Goal: Task Accomplishment & Management: Manage account settings

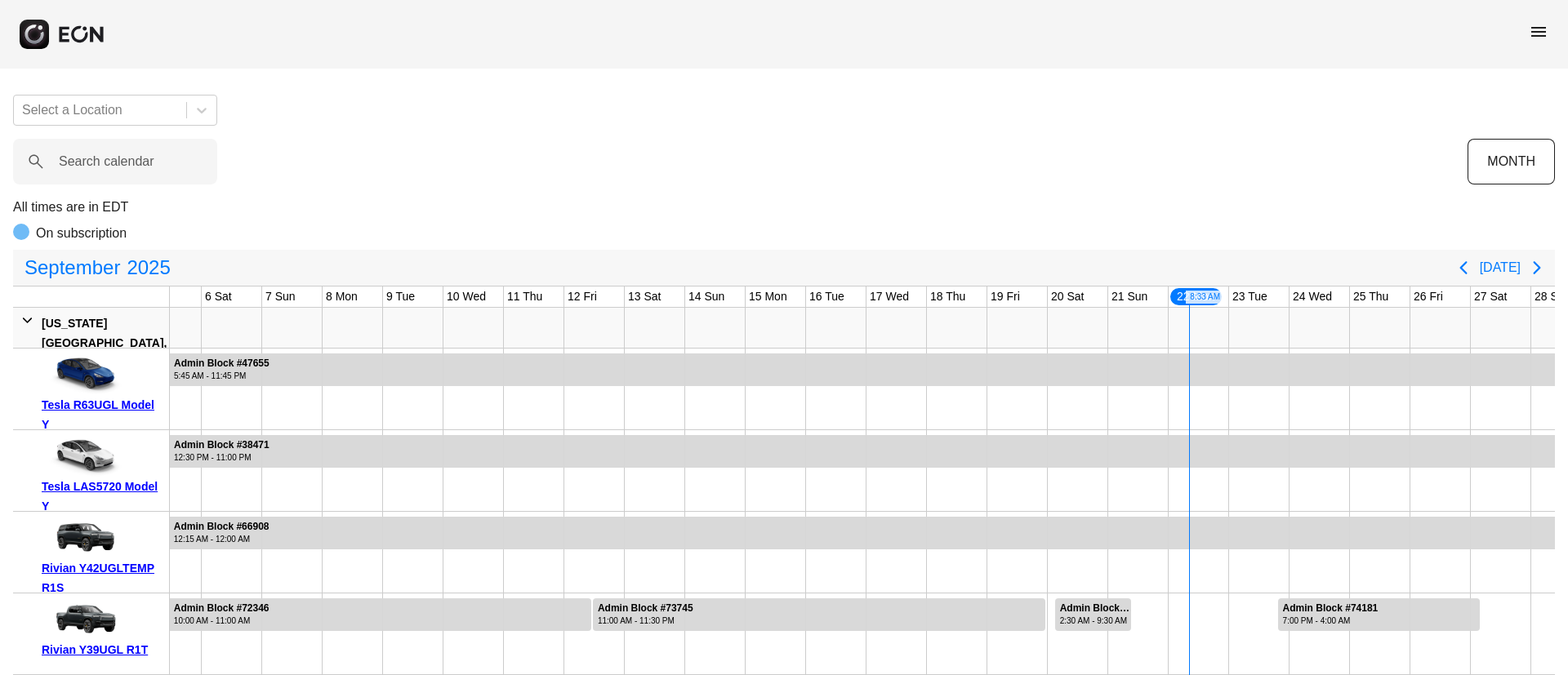
click at [1549, 40] on div "menu" at bounding box center [784, 34] width 1568 height 68
click at [1540, 31] on span "menu" at bounding box center [1538, 31] width 19 height 19
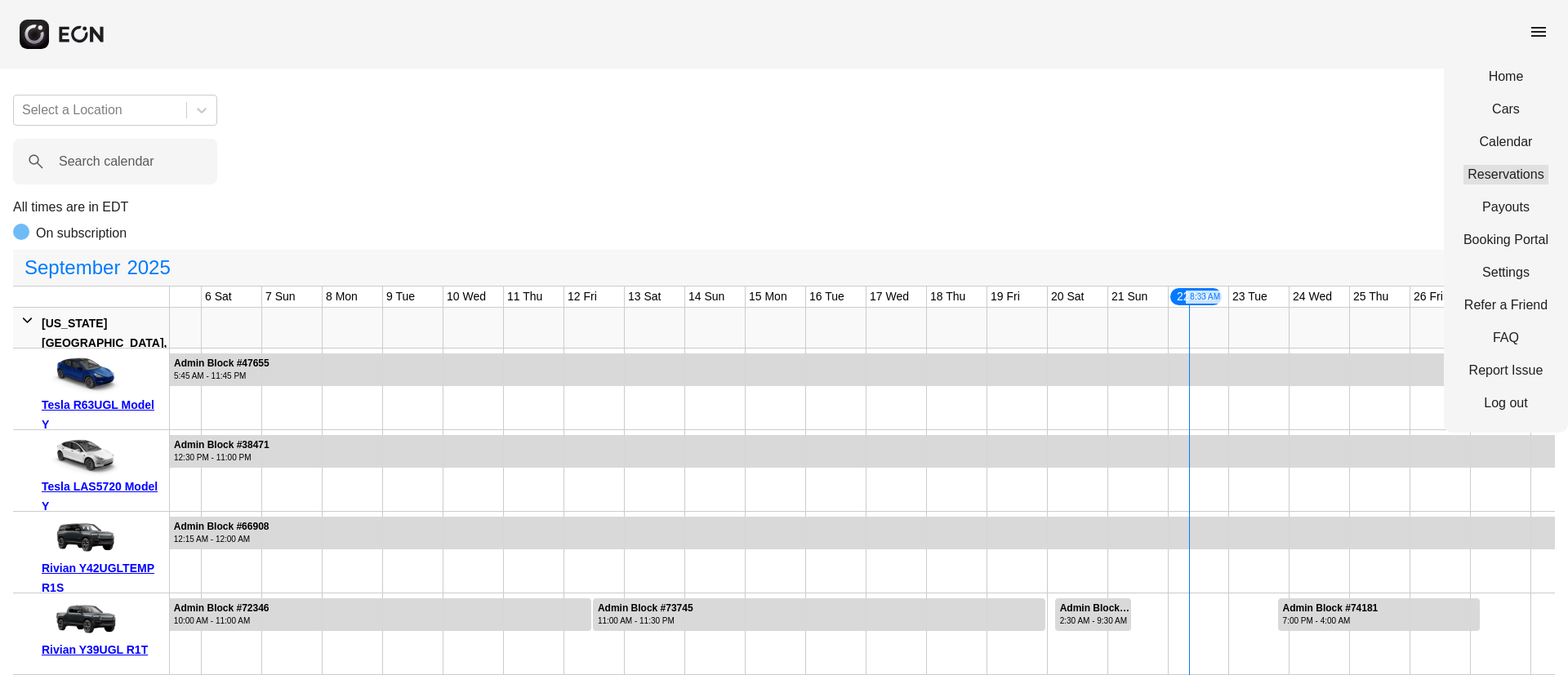
click at [1502, 170] on link "Reservations" at bounding box center [1506, 174] width 85 height 19
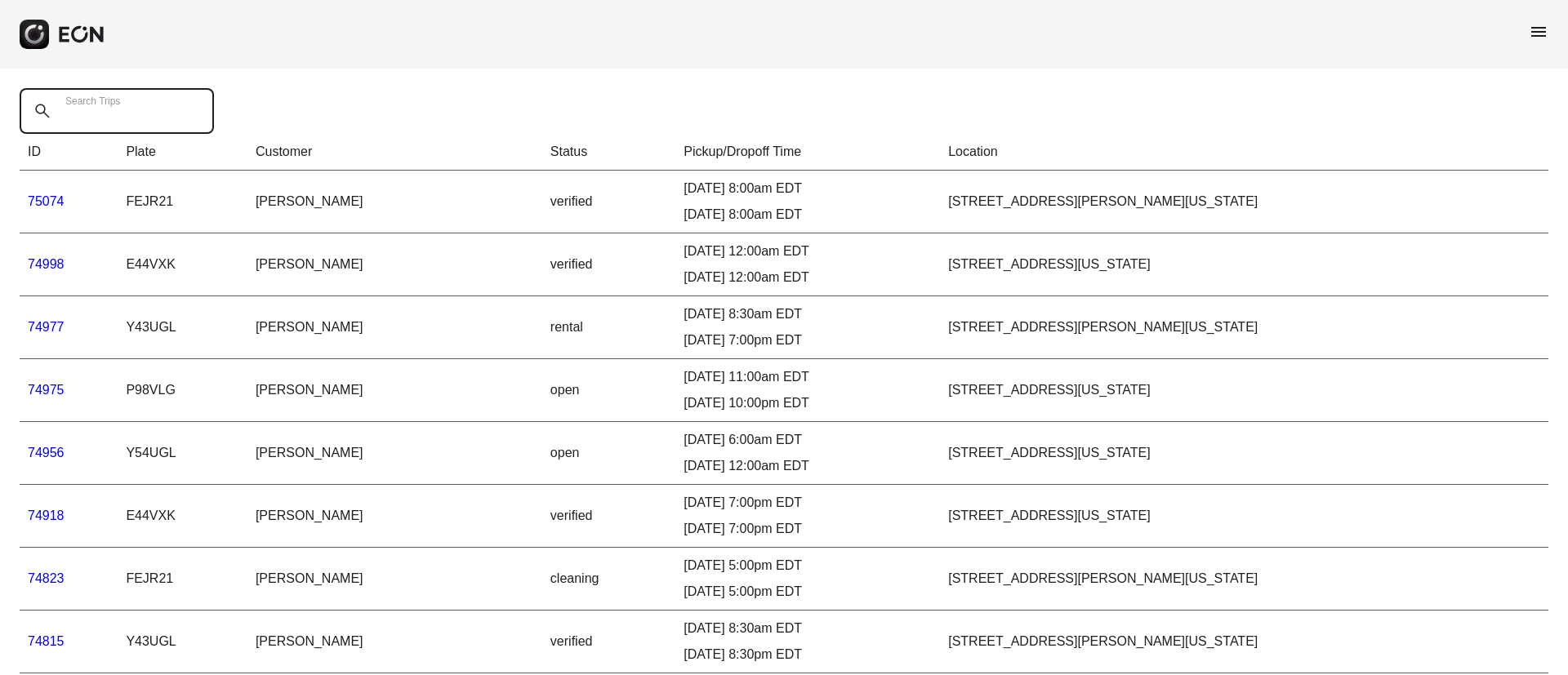
click at [186, 120] on Trips "Search Trips" at bounding box center [117, 111] width 194 height 46
paste Trips "*****"
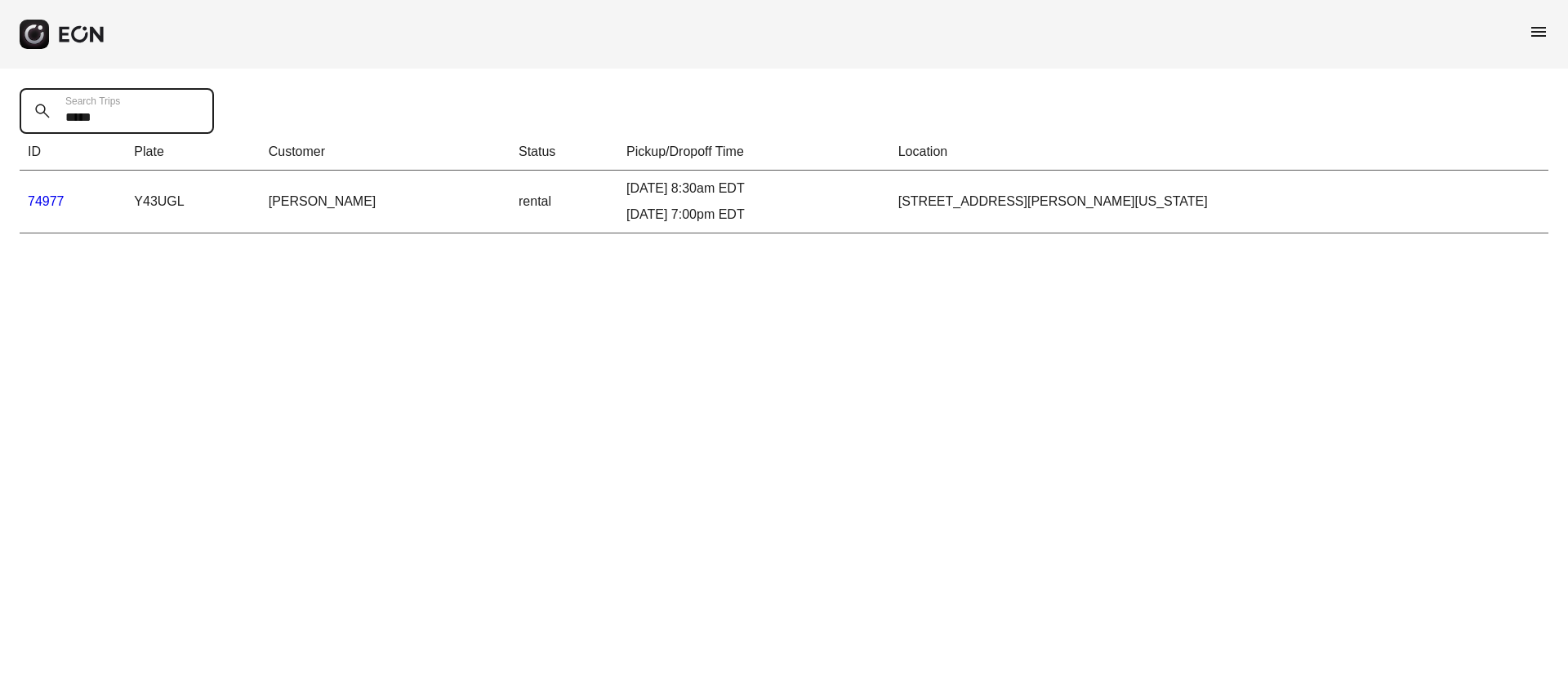
type Trips "*****"
click at [45, 196] on link "74977" at bounding box center [46, 201] width 37 height 14
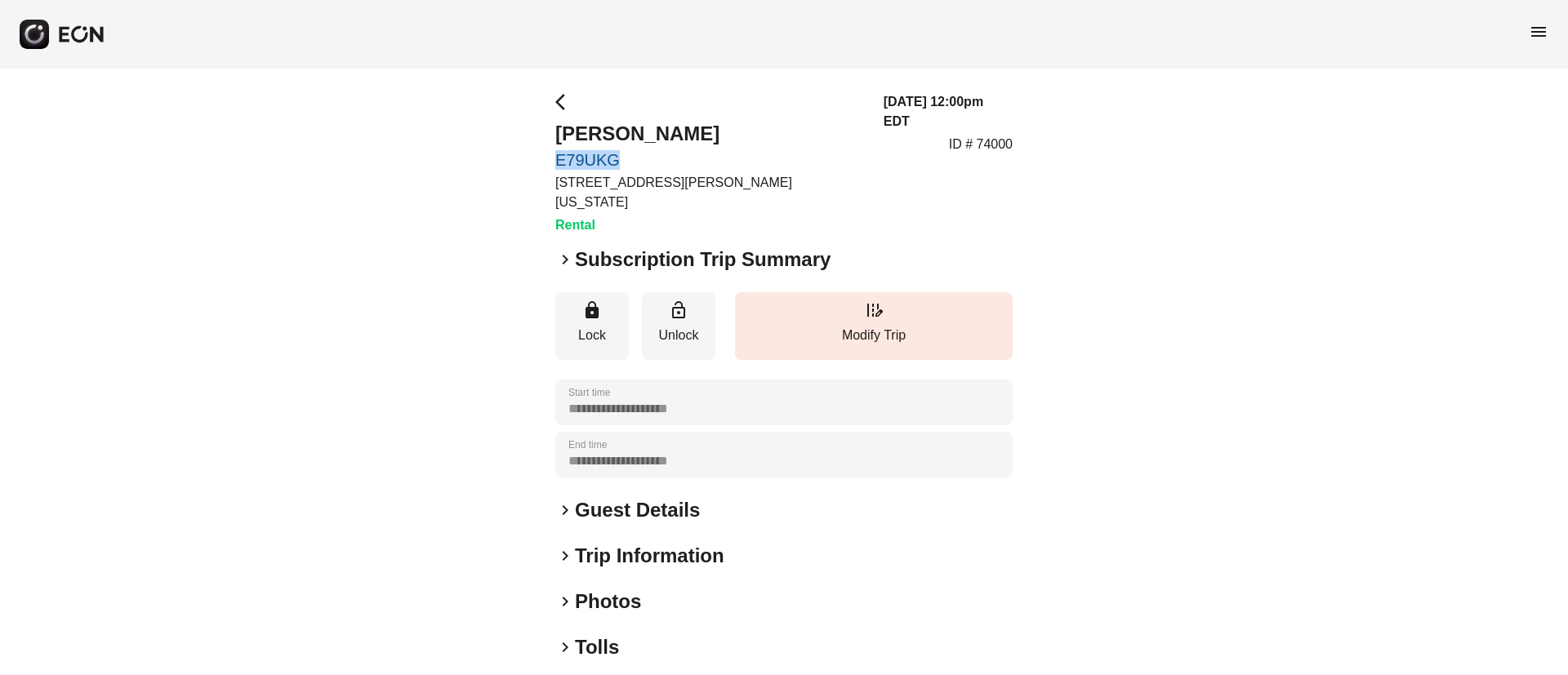
drag, startPoint x: 543, startPoint y: 154, endPoint x: 665, endPoint y: 162, distance: 122.3
click at [665, 162] on div "**********" at bounding box center [784, 451] width 1568 height 765
copy link "E79UKG"
click at [1538, 30] on span "menu" at bounding box center [1538, 31] width 19 height 19
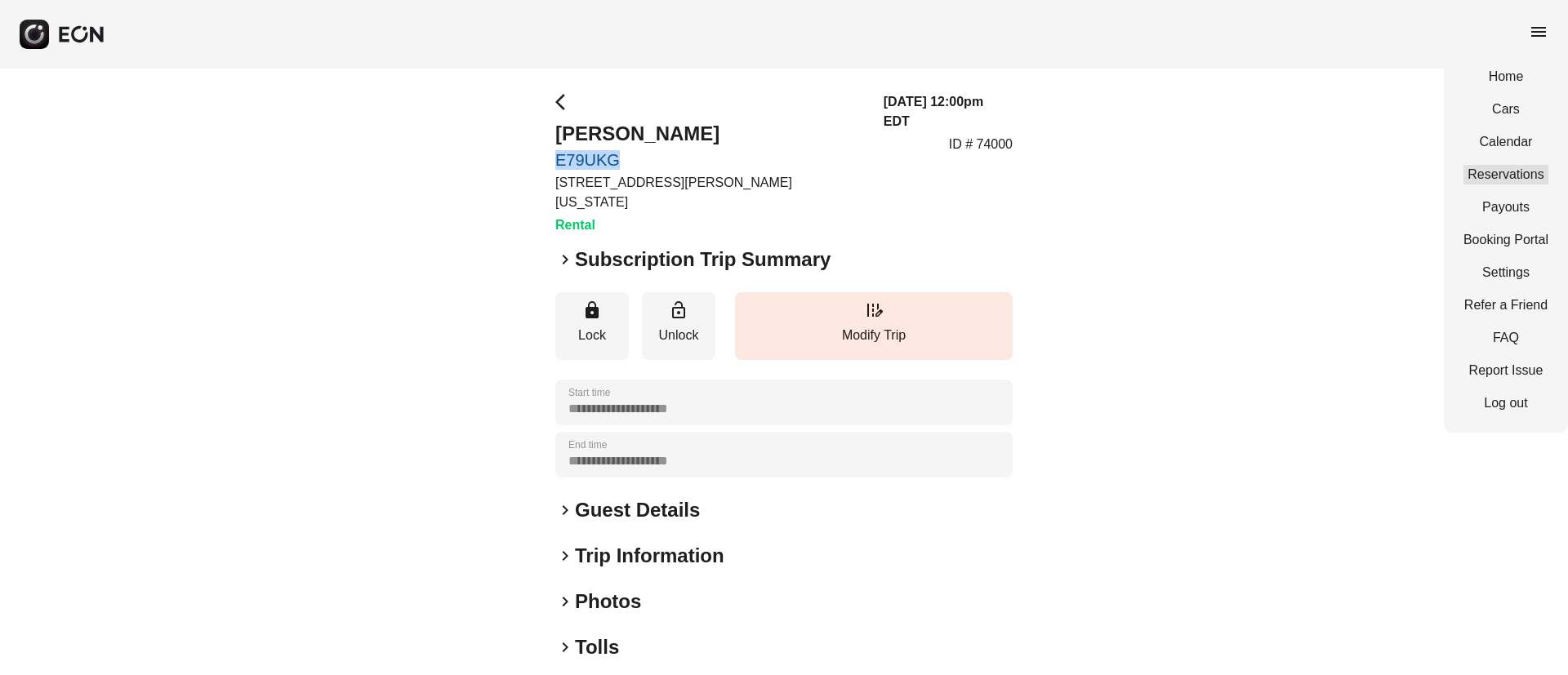
click at [1503, 179] on link "Reservations" at bounding box center [1506, 174] width 85 height 19
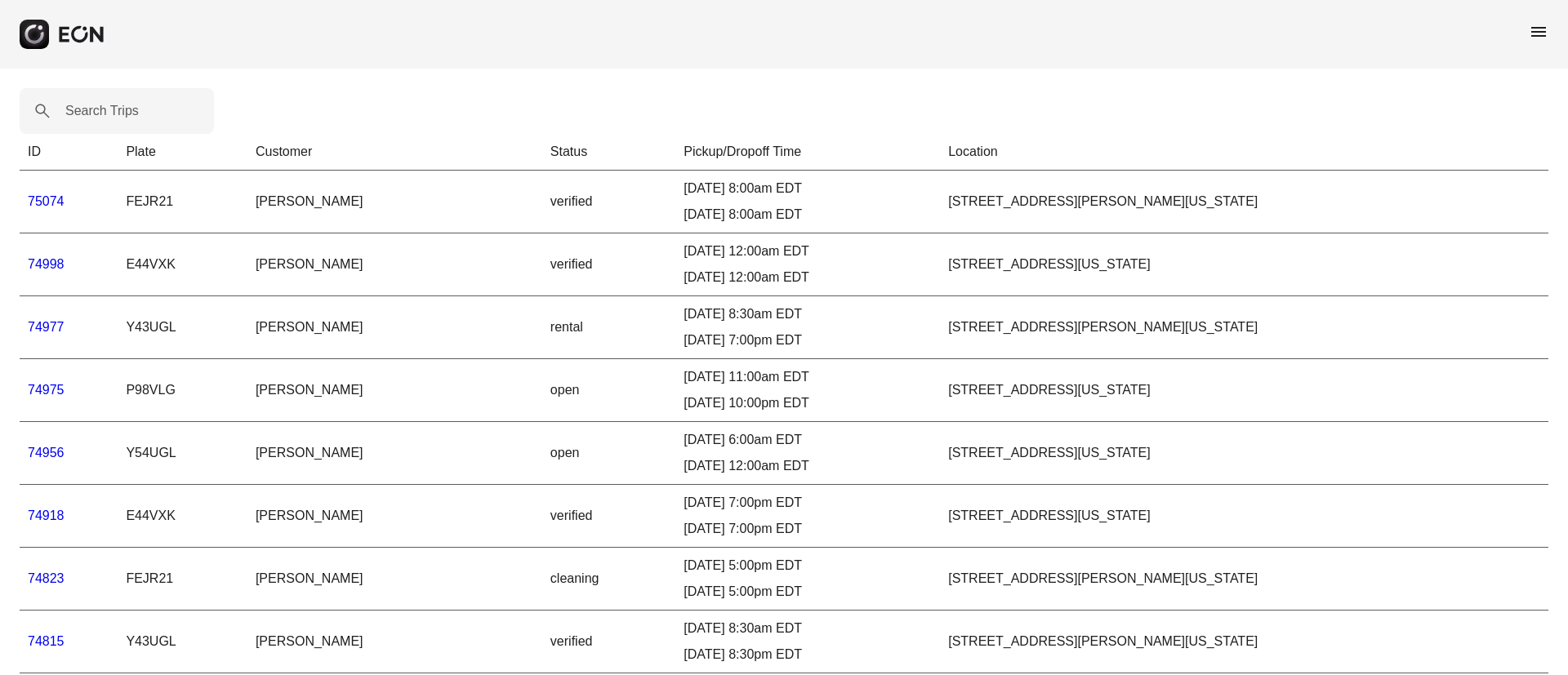
click at [96, 105] on label "Search Trips" at bounding box center [101, 111] width 73 height 19
click at [96, 105] on Trips "Search Trips" at bounding box center [117, 111] width 194 height 46
paste Trips "******"
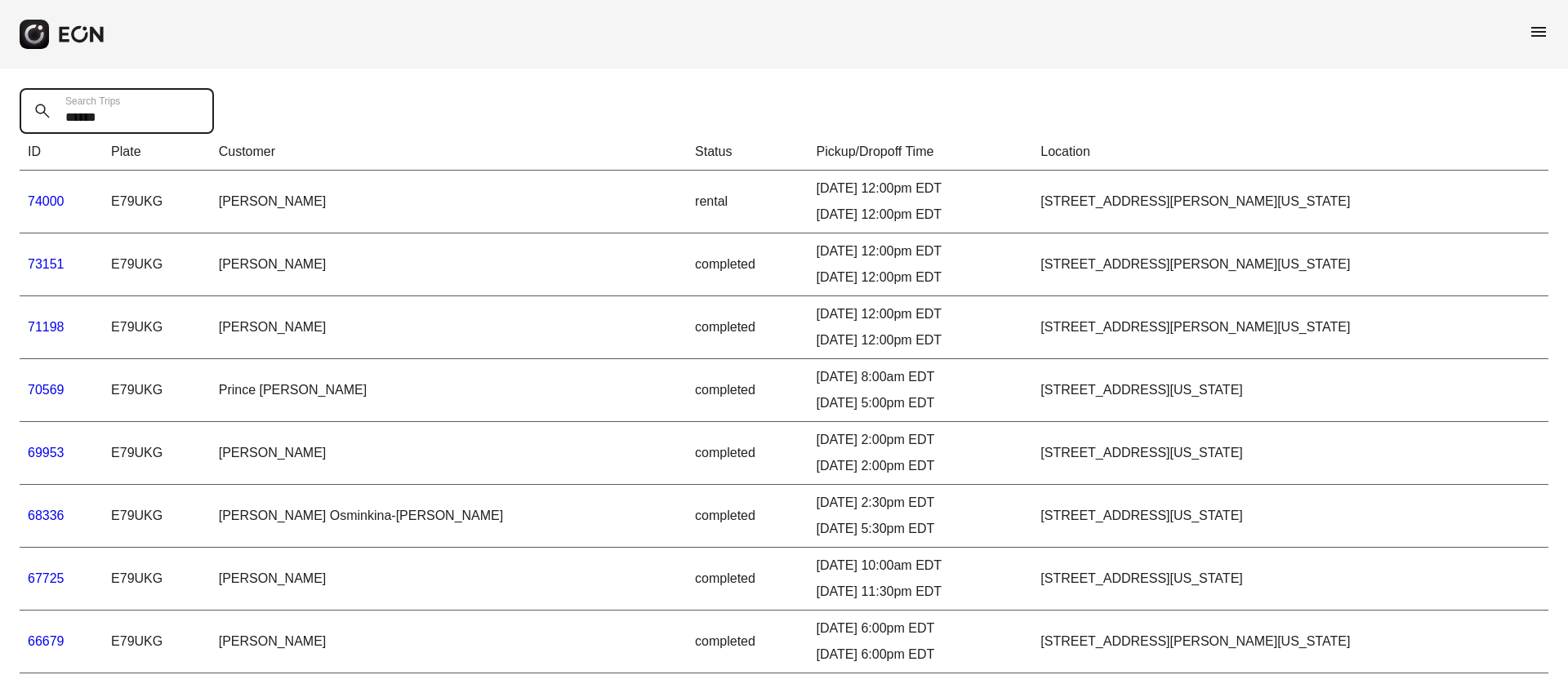
drag, startPoint x: 141, startPoint y: 113, endPoint x: 14, endPoint y: 126, distance: 127.7
paste Trips "text"
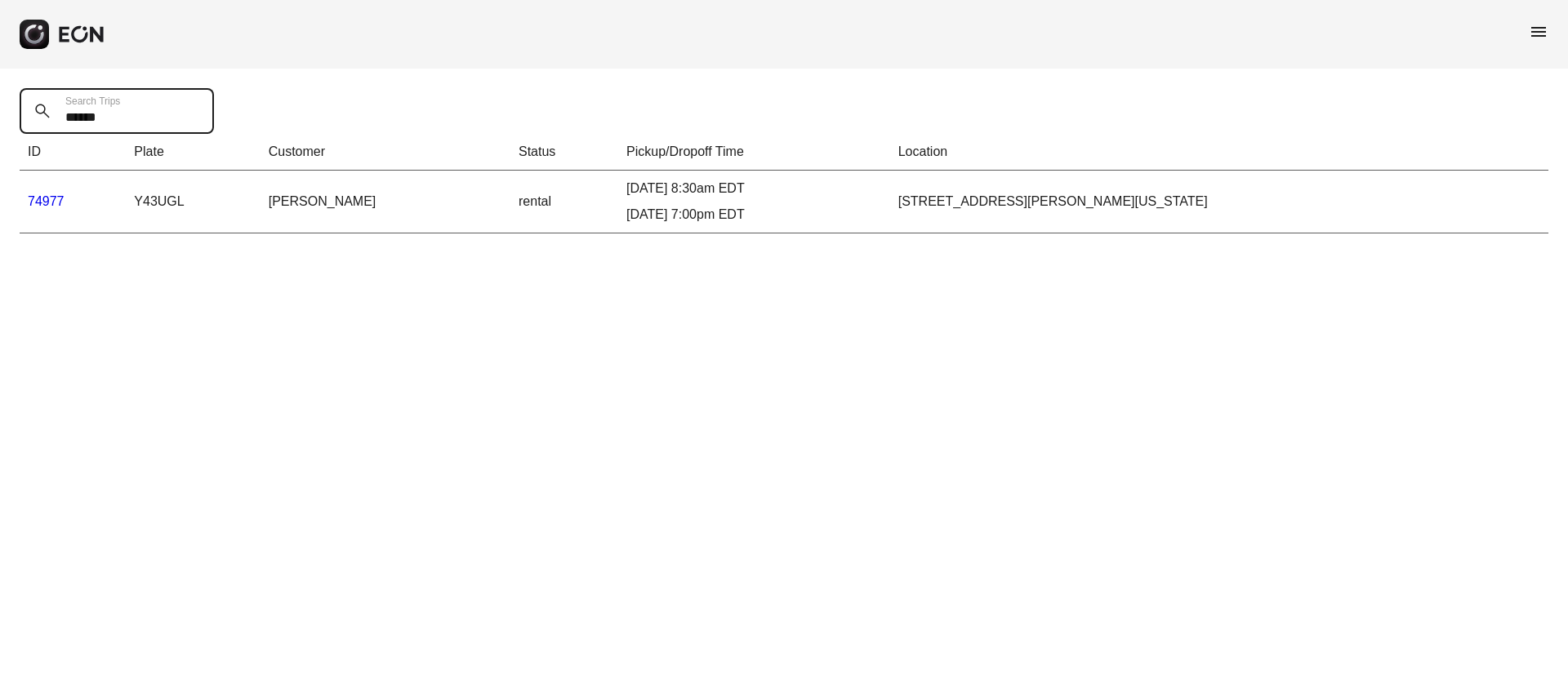
type Trips "*****"
click at [42, 195] on link "74977" at bounding box center [46, 201] width 37 height 14
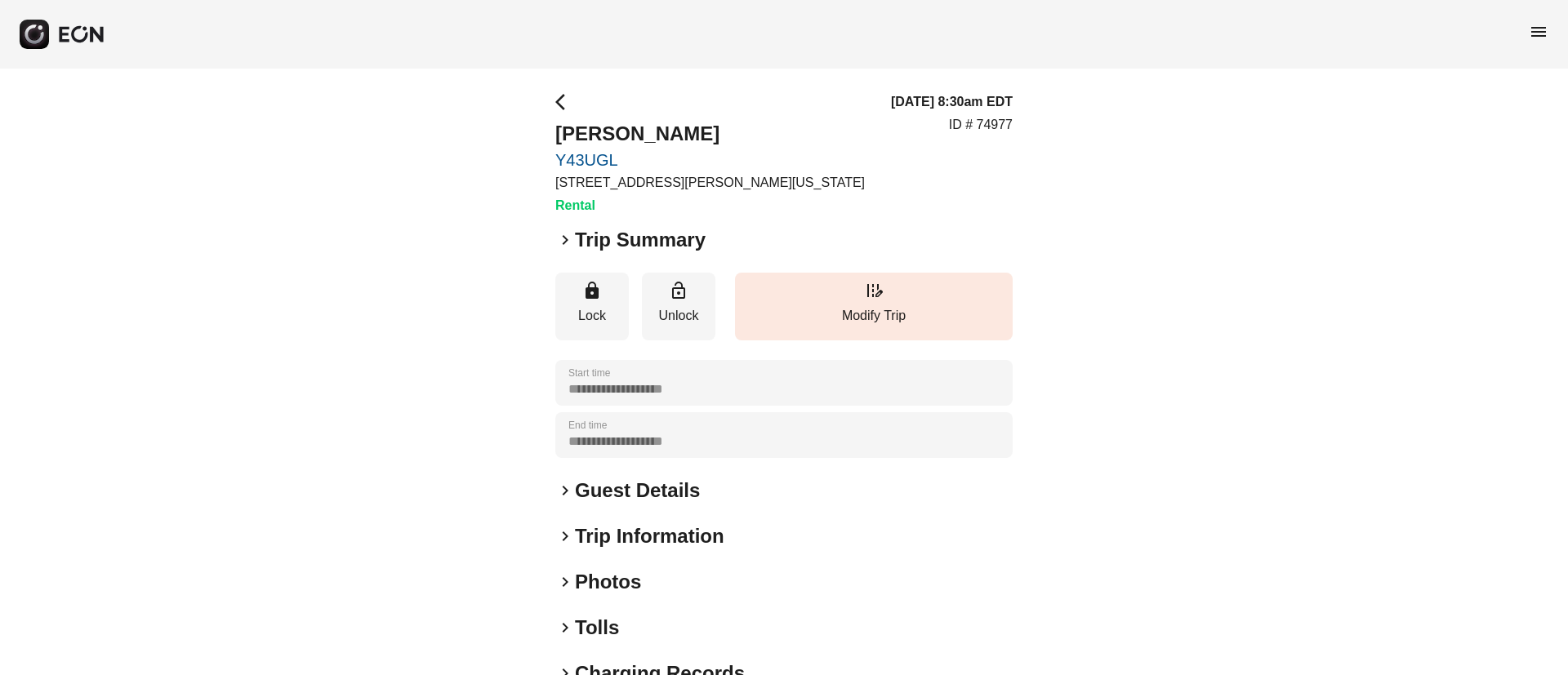
click at [681, 581] on div "keyboard_arrow_right Photos" at bounding box center [784, 581] width 458 height 26
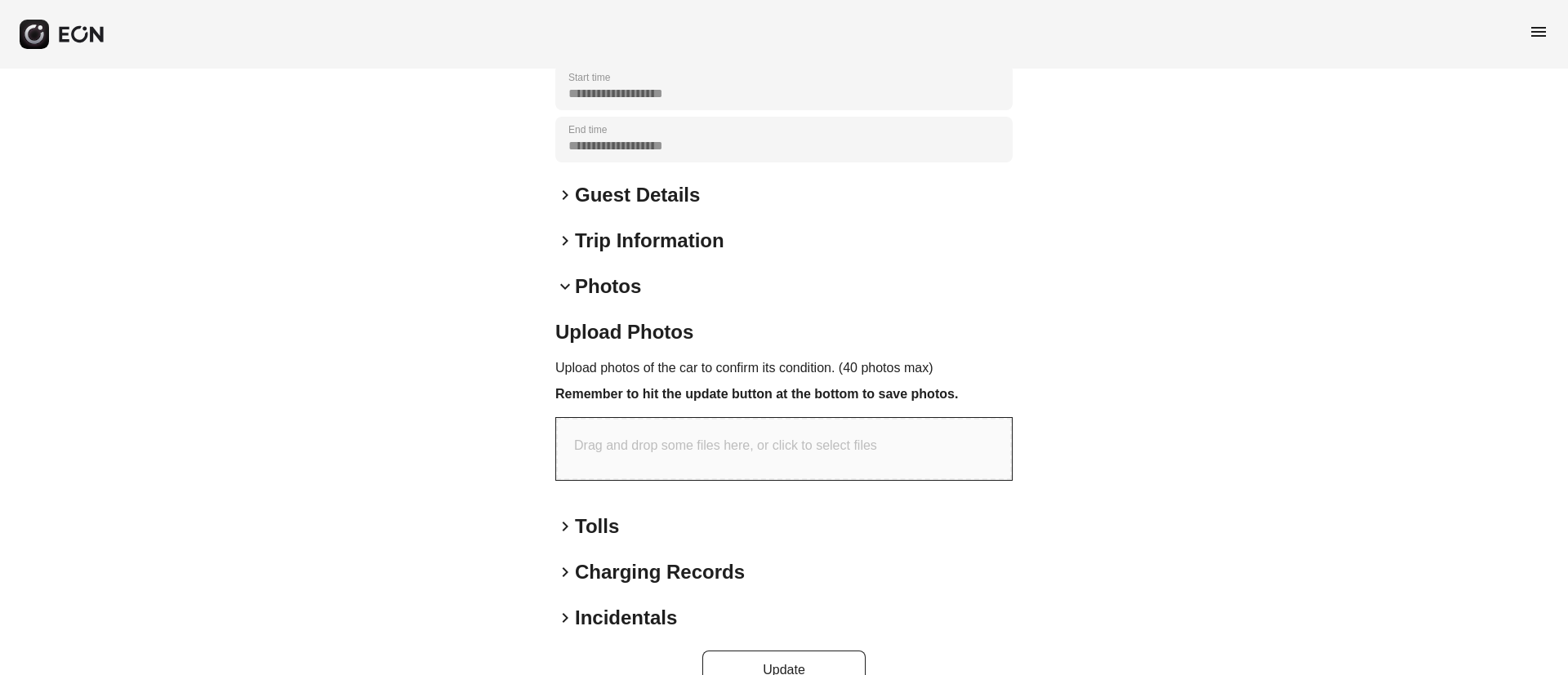
scroll to position [334, 0]
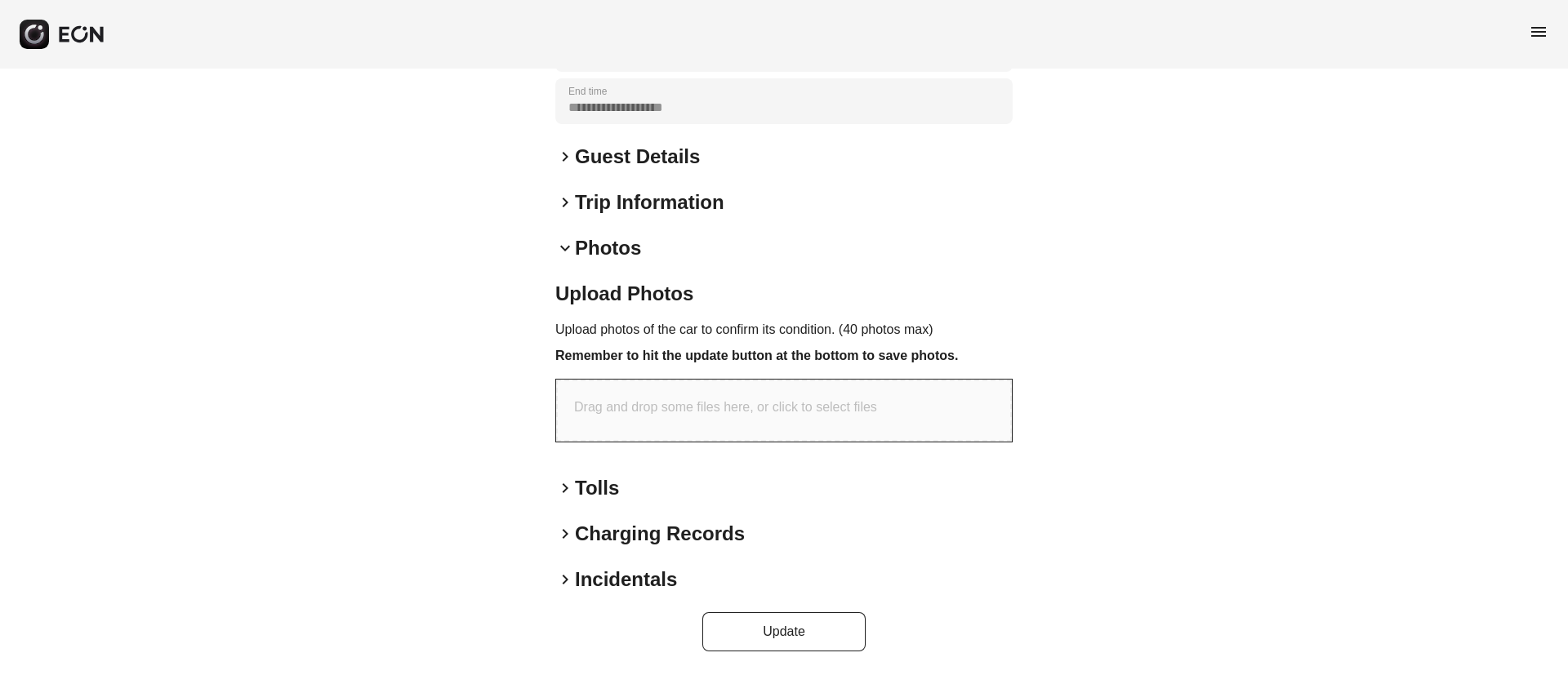
click at [773, 392] on div "Drag and drop some files here, or click to select files" at bounding box center [784, 411] width 456 height 62
type input "**********"
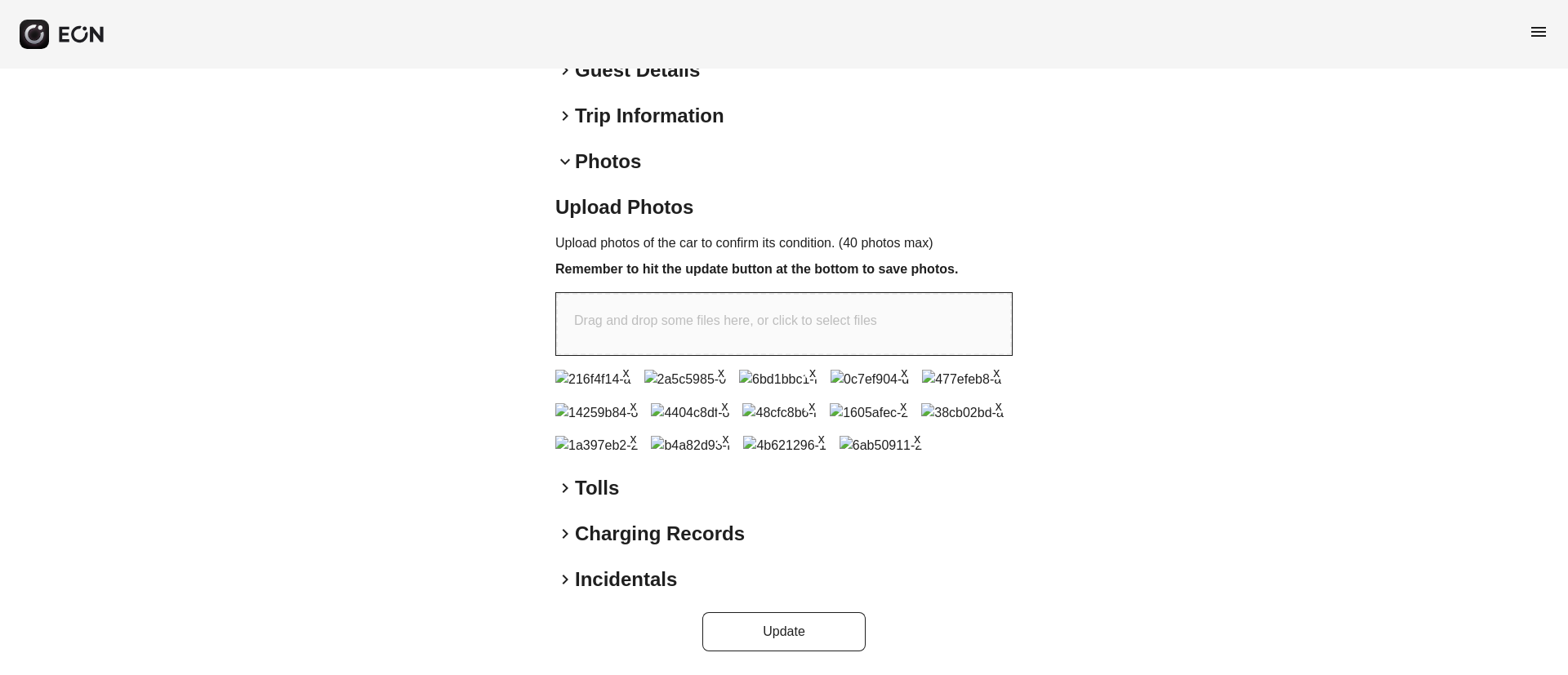
scroll to position [808, 0]
click at [828, 641] on button "Update" at bounding box center [784, 632] width 163 height 39
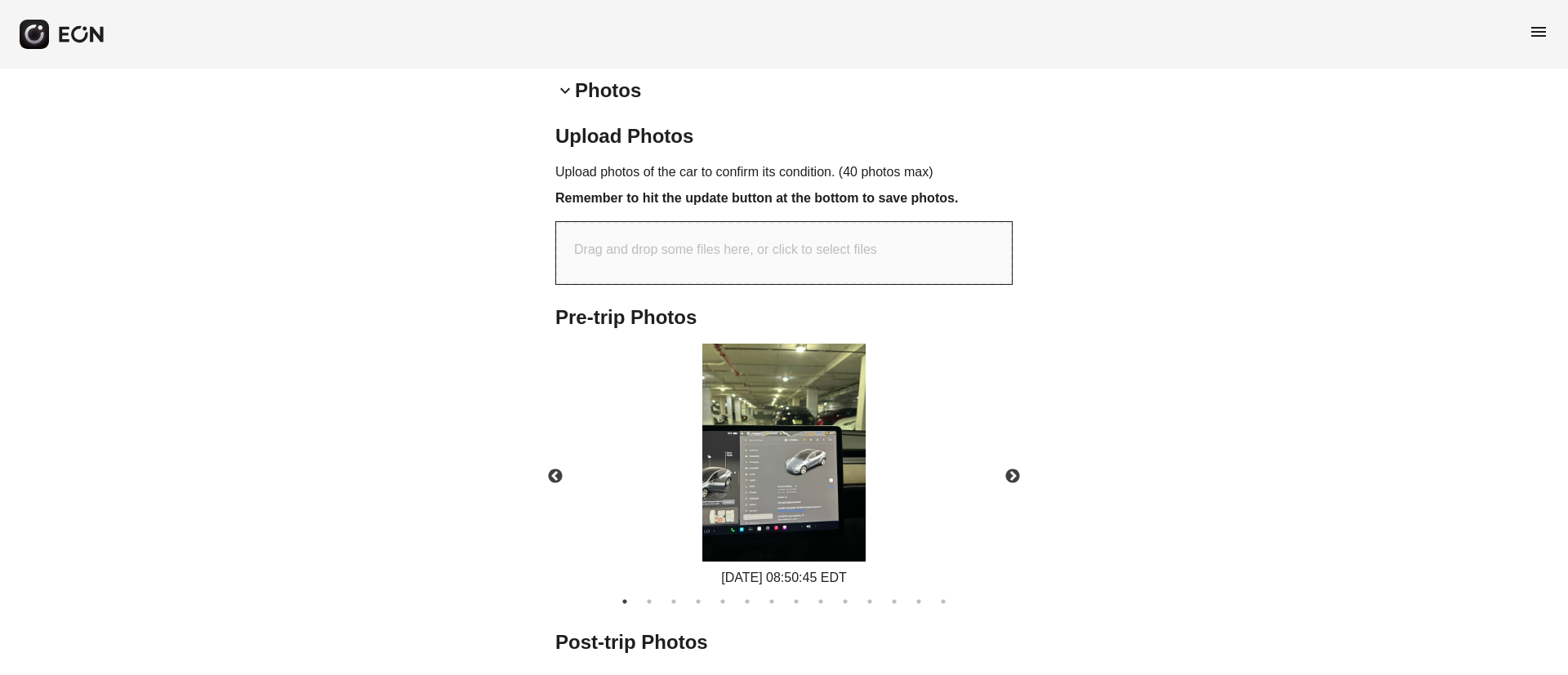
scroll to position [460, 0]
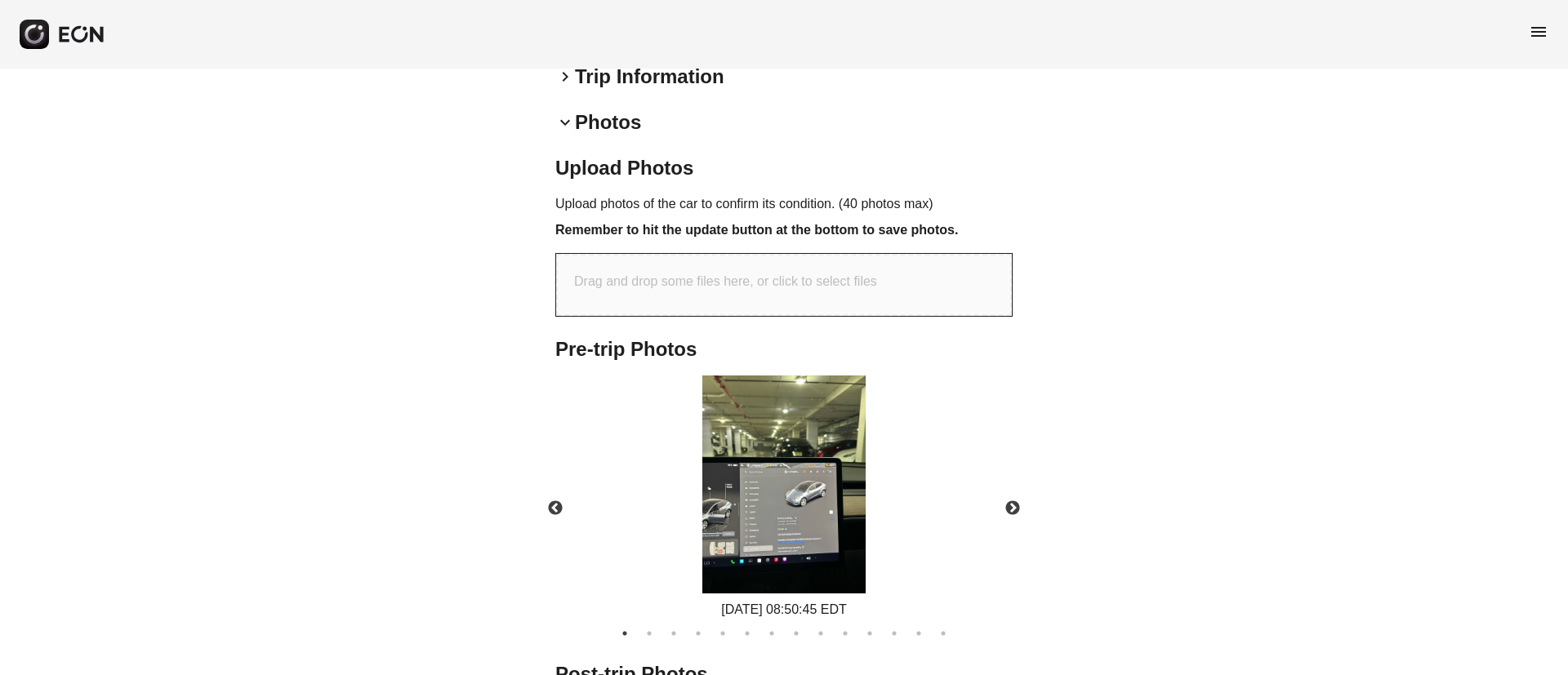
click at [822, 489] on img at bounding box center [784, 484] width 163 height 218
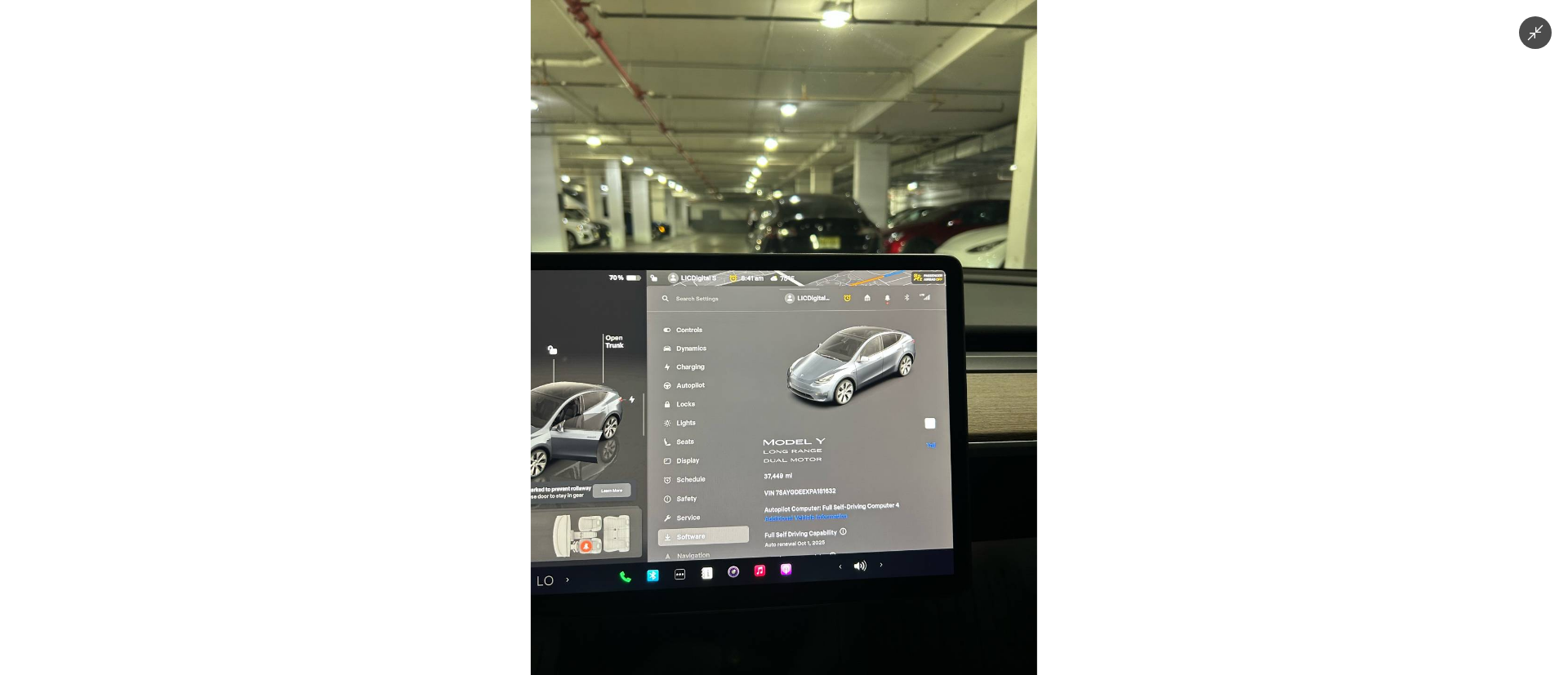
click at [642, 332] on img at bounding box center [784, 338] width 507 height 675
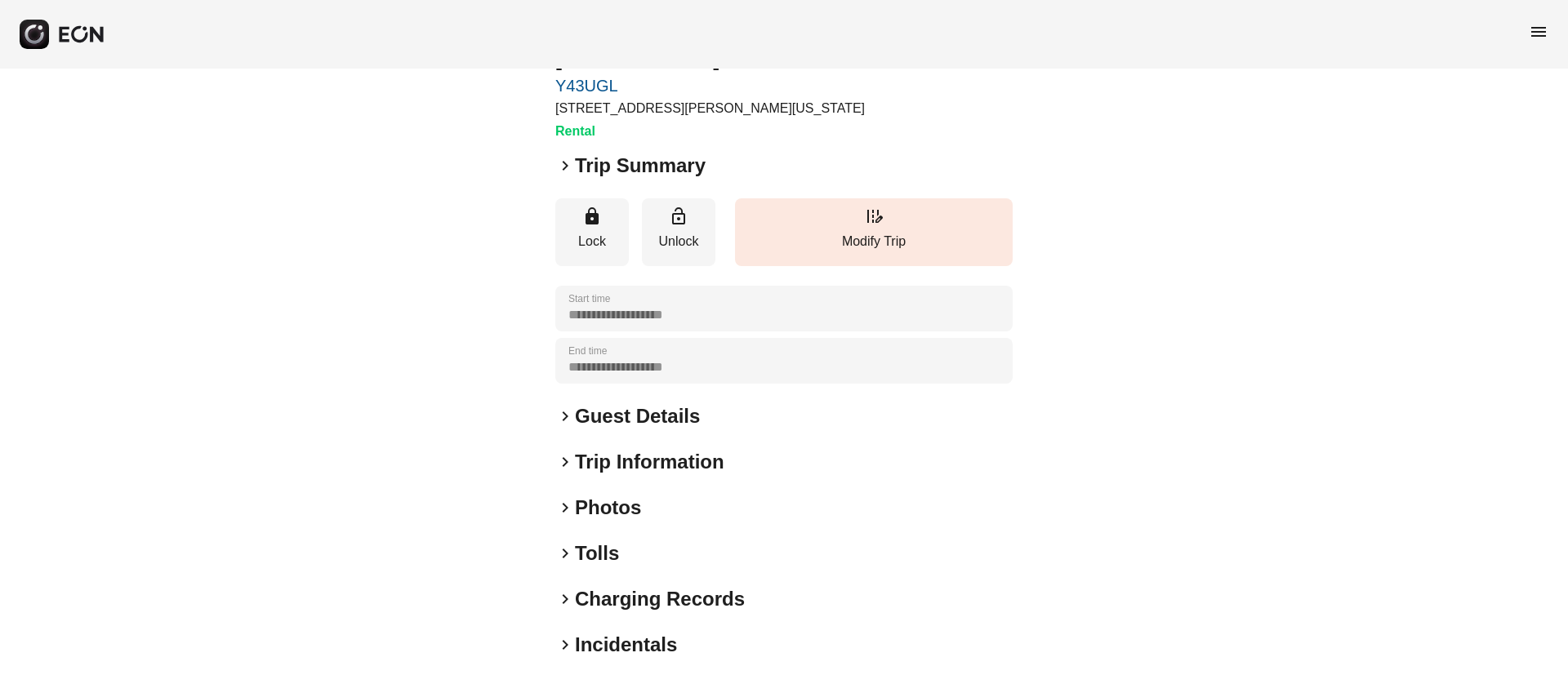
scroll to position [139, 0]
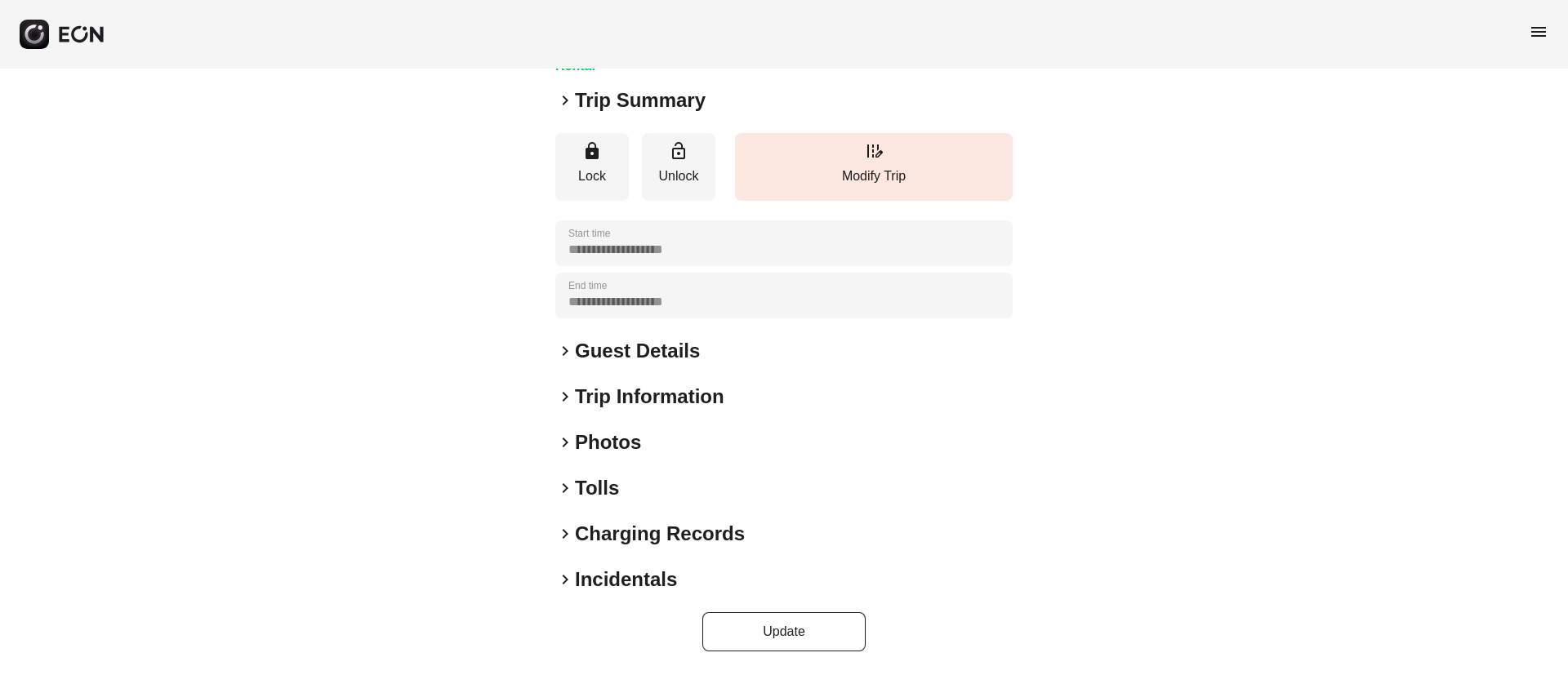
click at [665, 446] on div "keyboard_arrow_right Photos" at bounding box center [784, 442] width 458 height 26
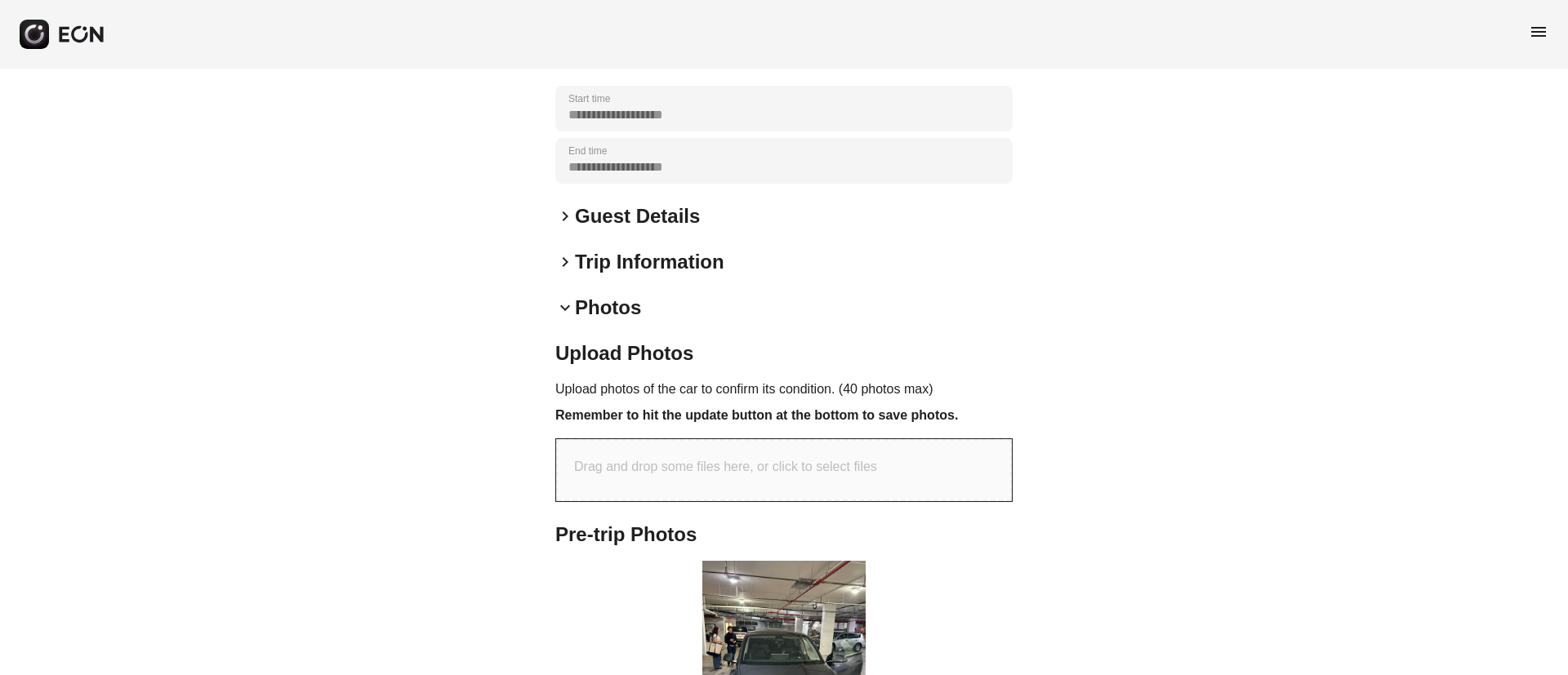
scroll to position [487, 0]
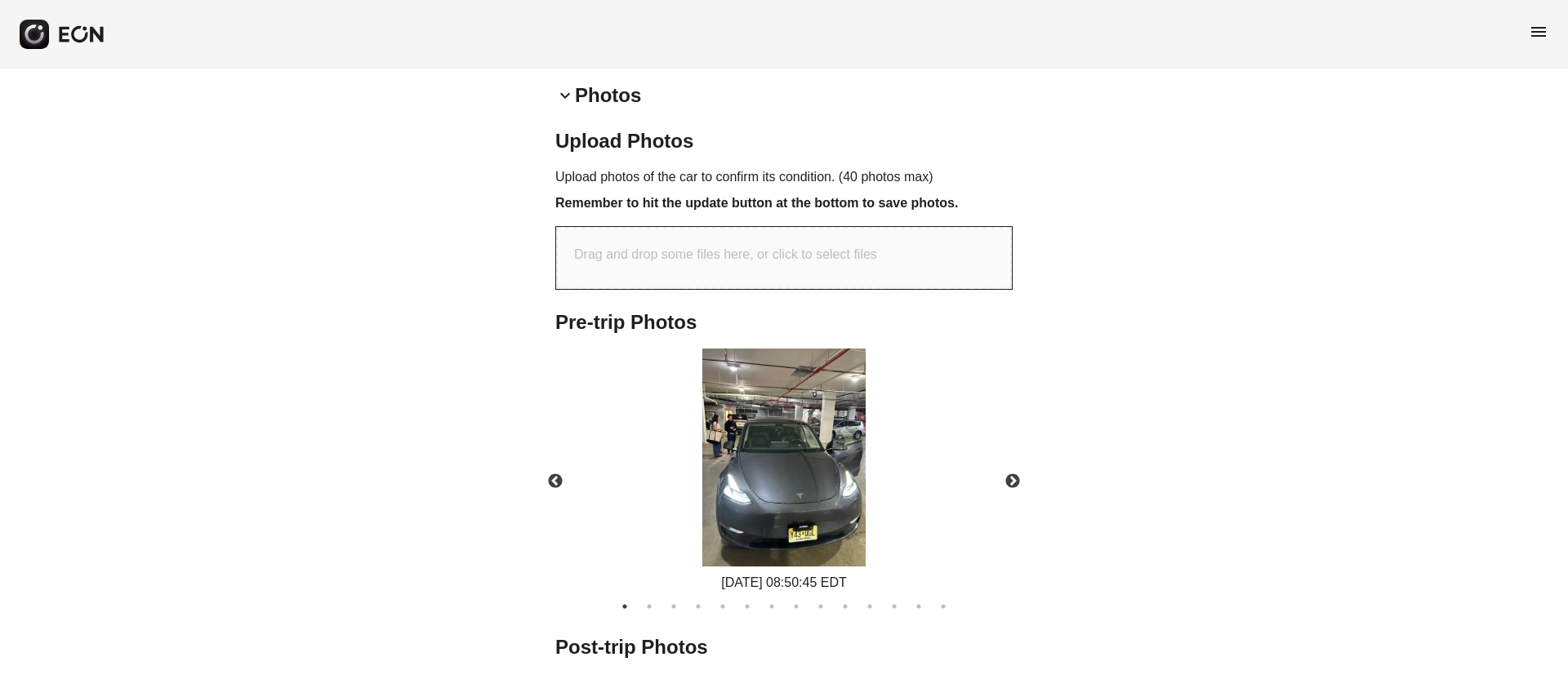
click at [831, 483] on img at bounding box center [784, 457] width 163 height 218
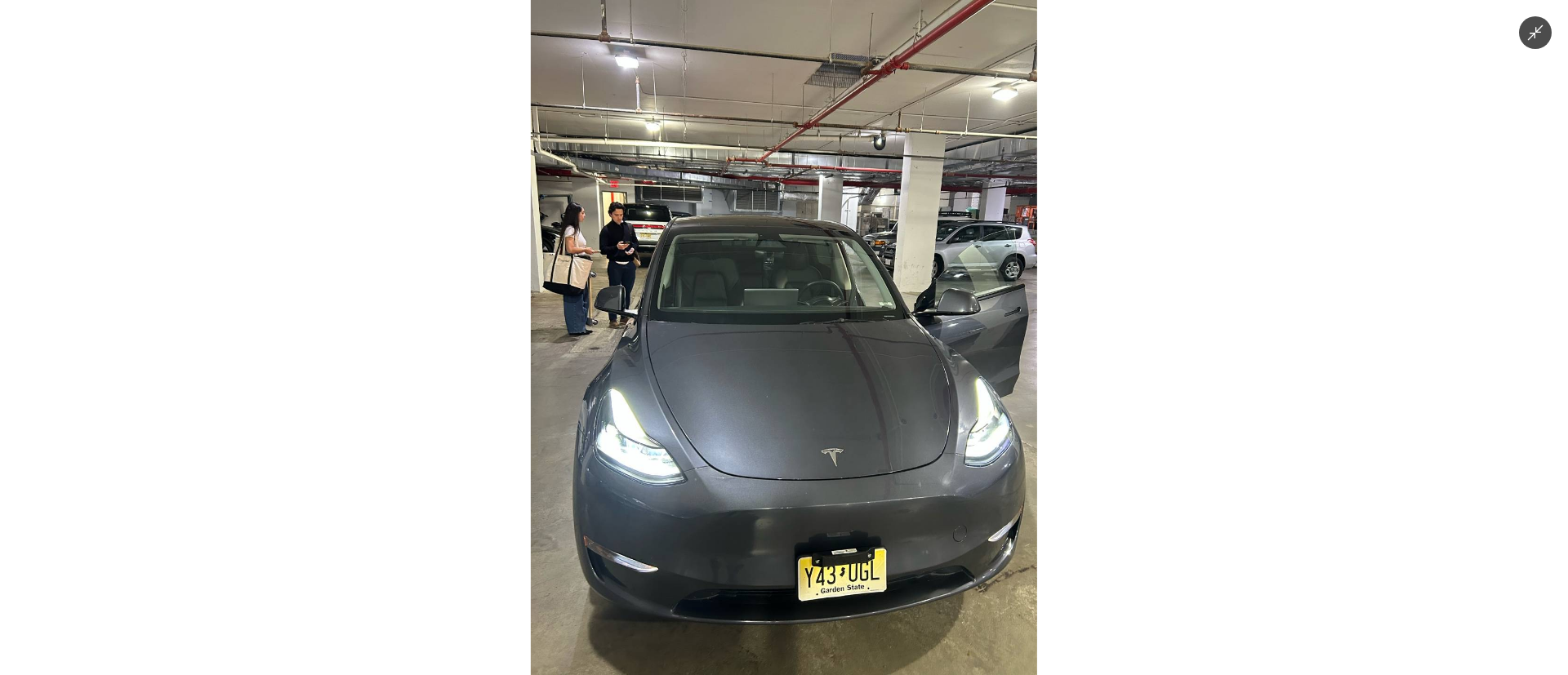
click at [716, 345] on img at bounding box center [784, 338] width 507 height 675
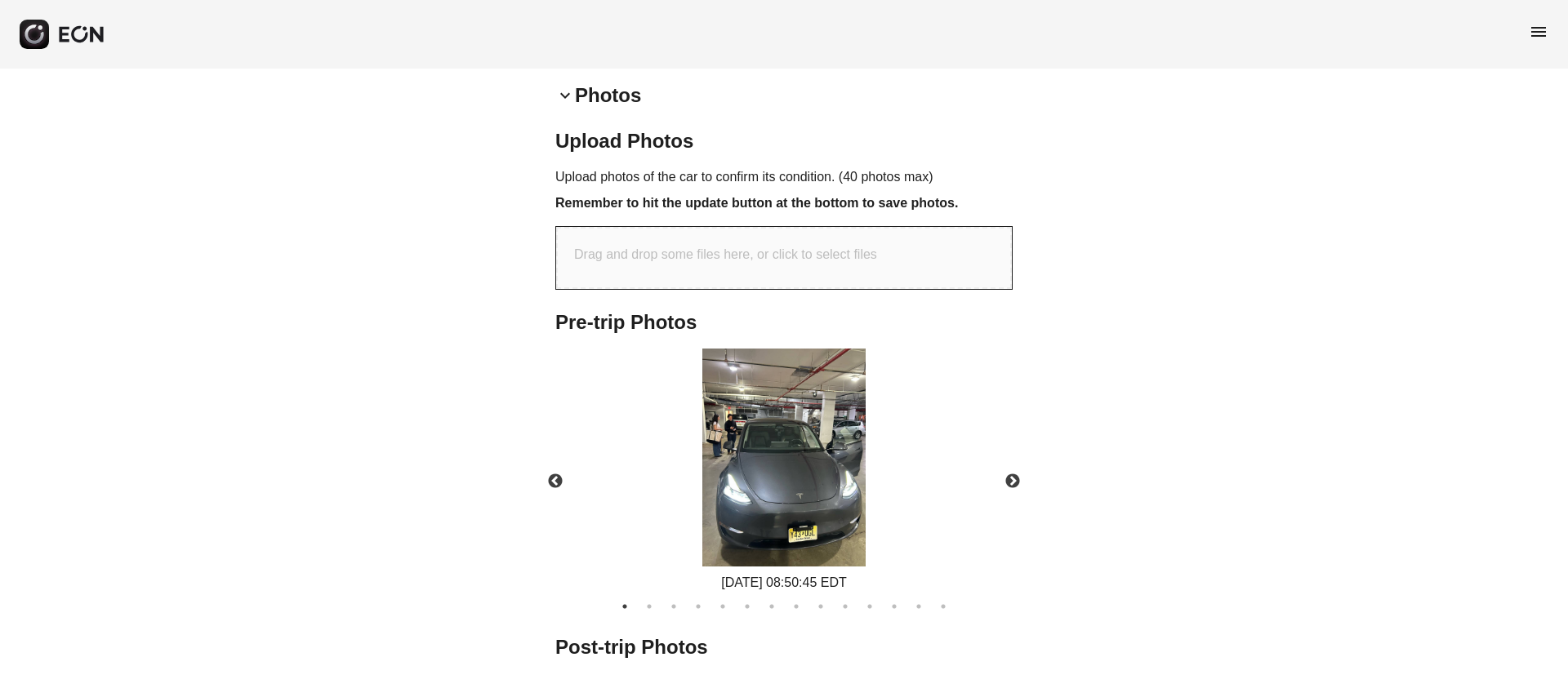
click at [716, 345] on div "Pre-trip Photos Previous 09/22/2025 08:50:45 EDT 09/22/2025 08:50:45 EDT Next 1…" at bounding box center [784, 462] width 458 height 305
click at [728, 421] on img at bounding box center [784, 457] width 163 height 218
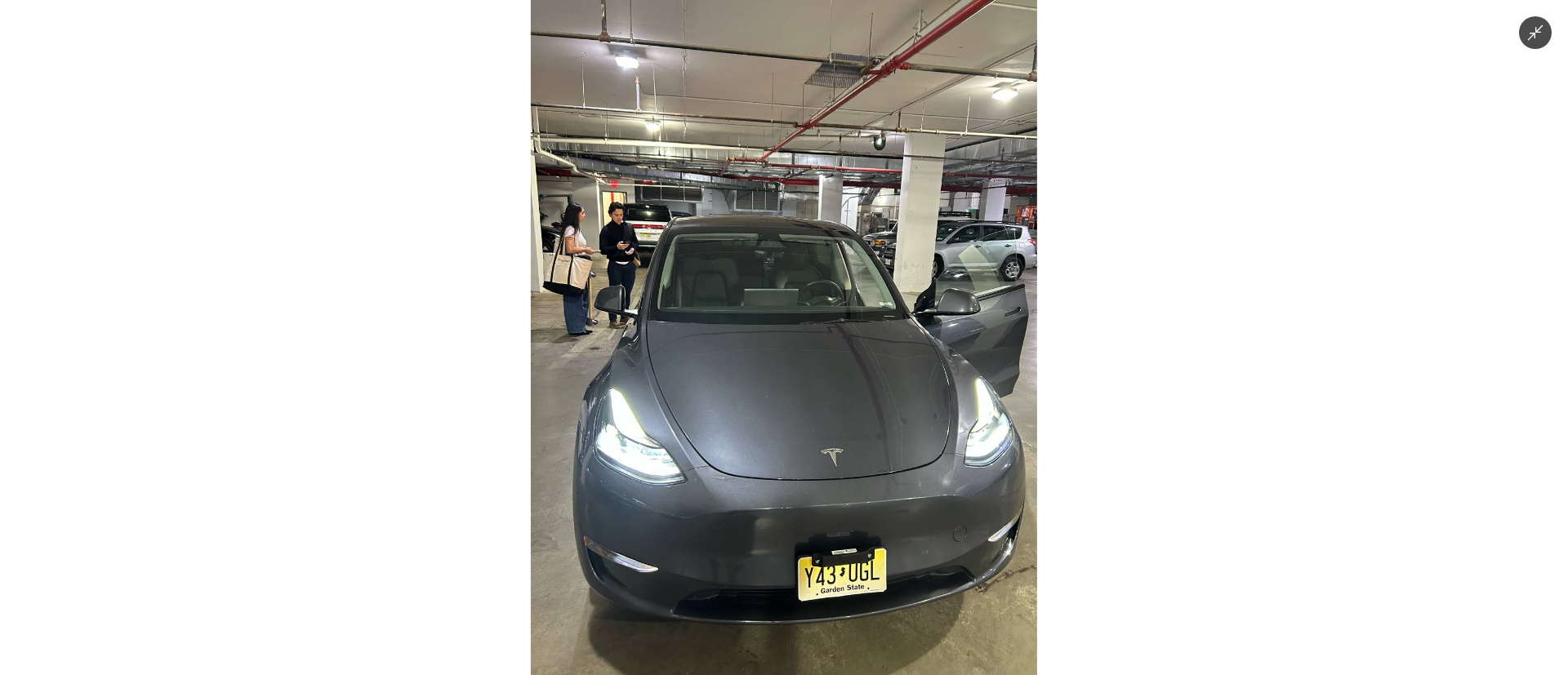
click at [728, 421] on img at bounding box center [784, 338] width 507 height 675
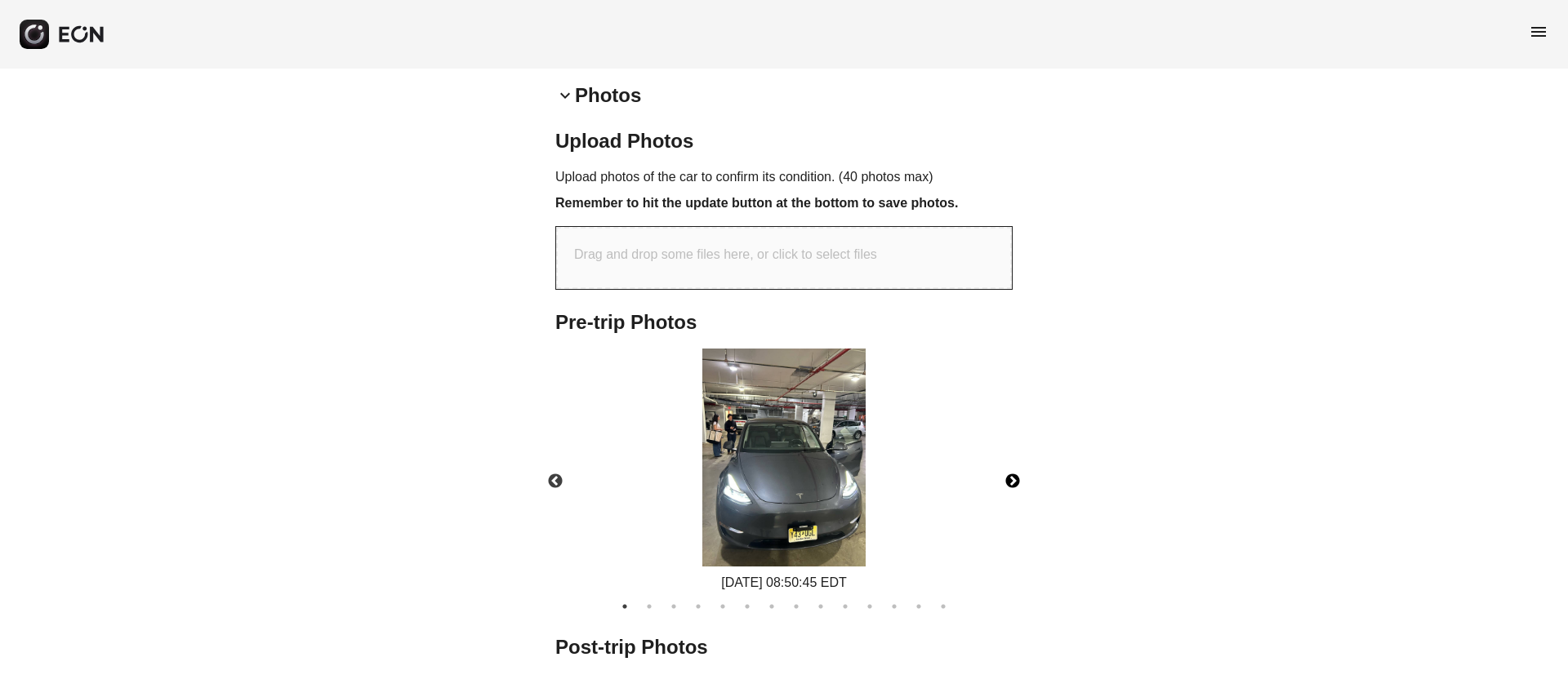
click at [1009, 478] on button "Next" at bounding box center [1013, 482] width 57 height 57
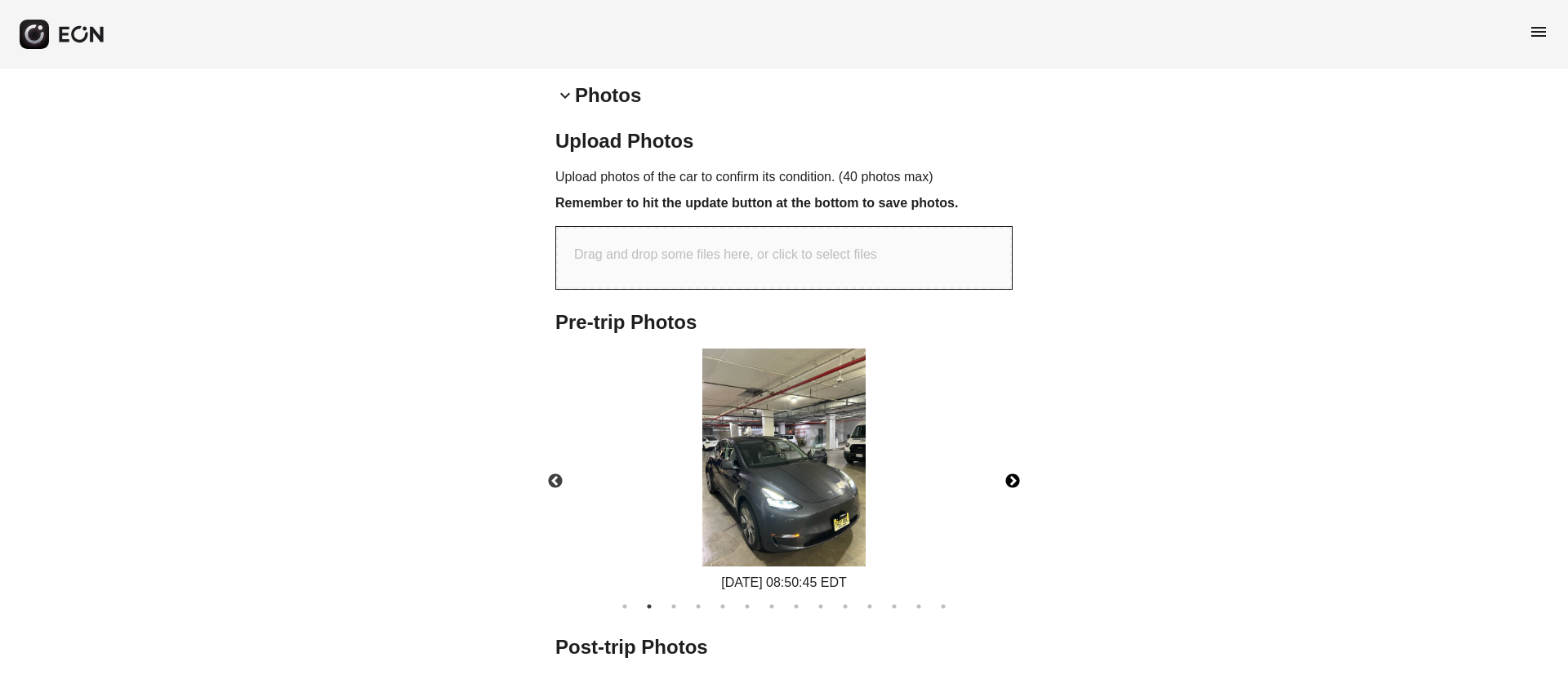
click at [1009, 478] on button "Next" at bounding box center [1013, 482] width 57 height 57
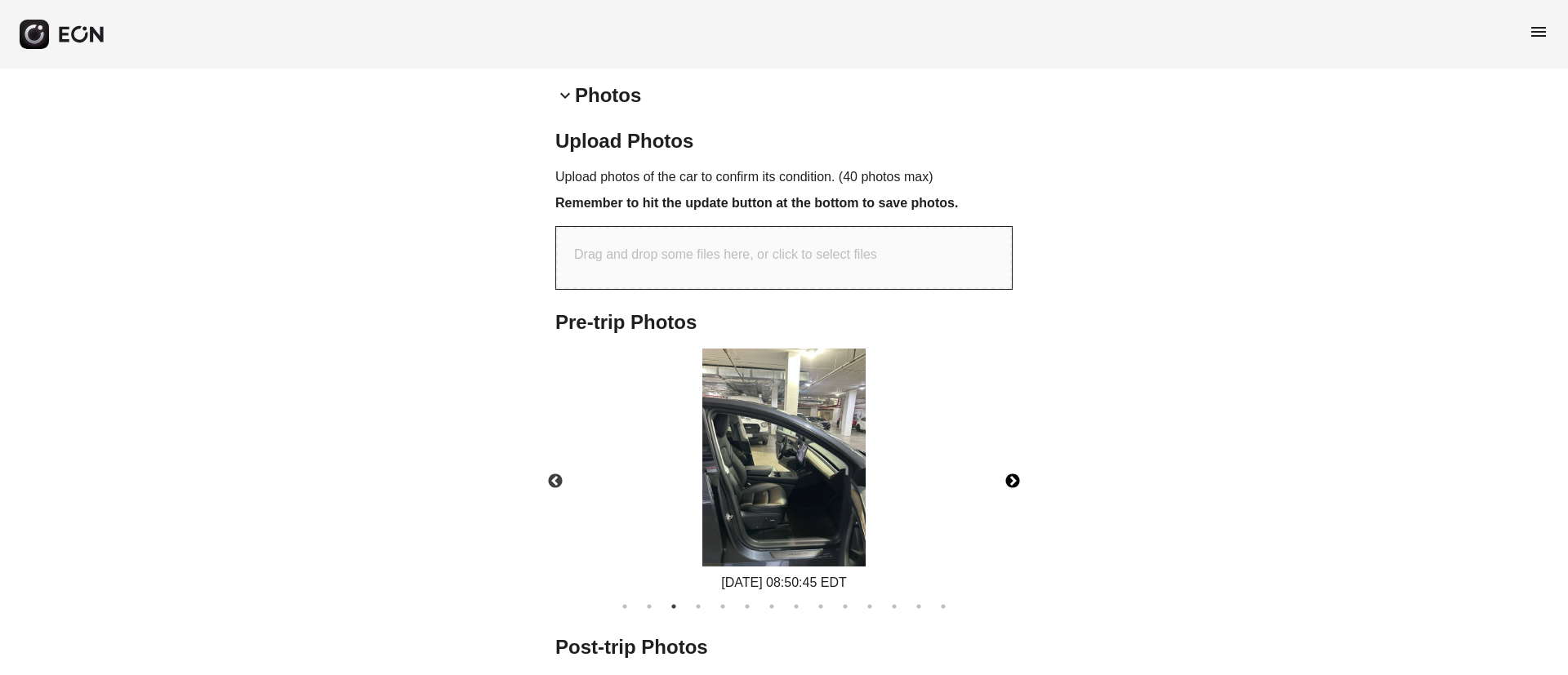
click at [1009, 478] on button "Next" at bounding box center [1013, 482] width 57 height 57
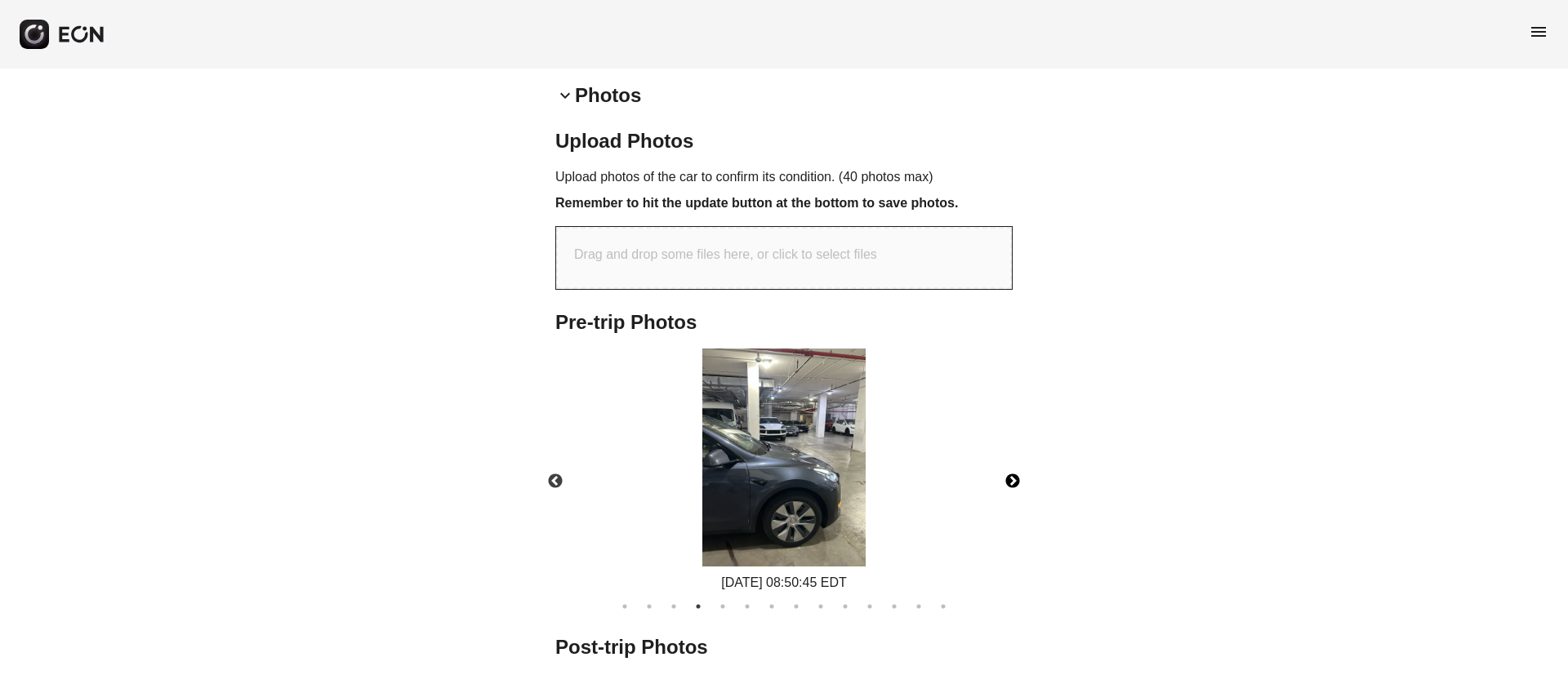
click at [1009, 478] on button "Next" at bounding box center [1013, 482] width 57 height 57
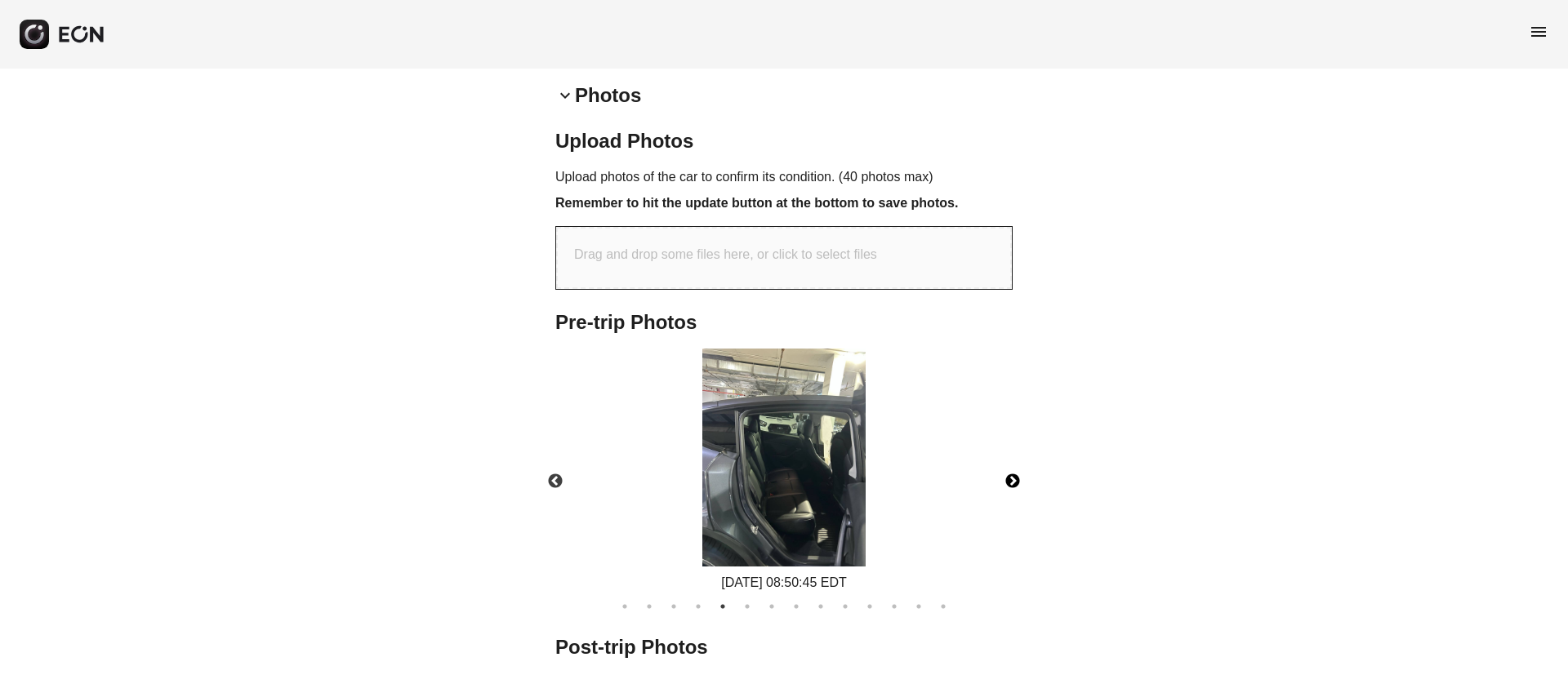
click at [1009, 478] on button "Next" at bounding box center [1013, 482] width 57 height 57
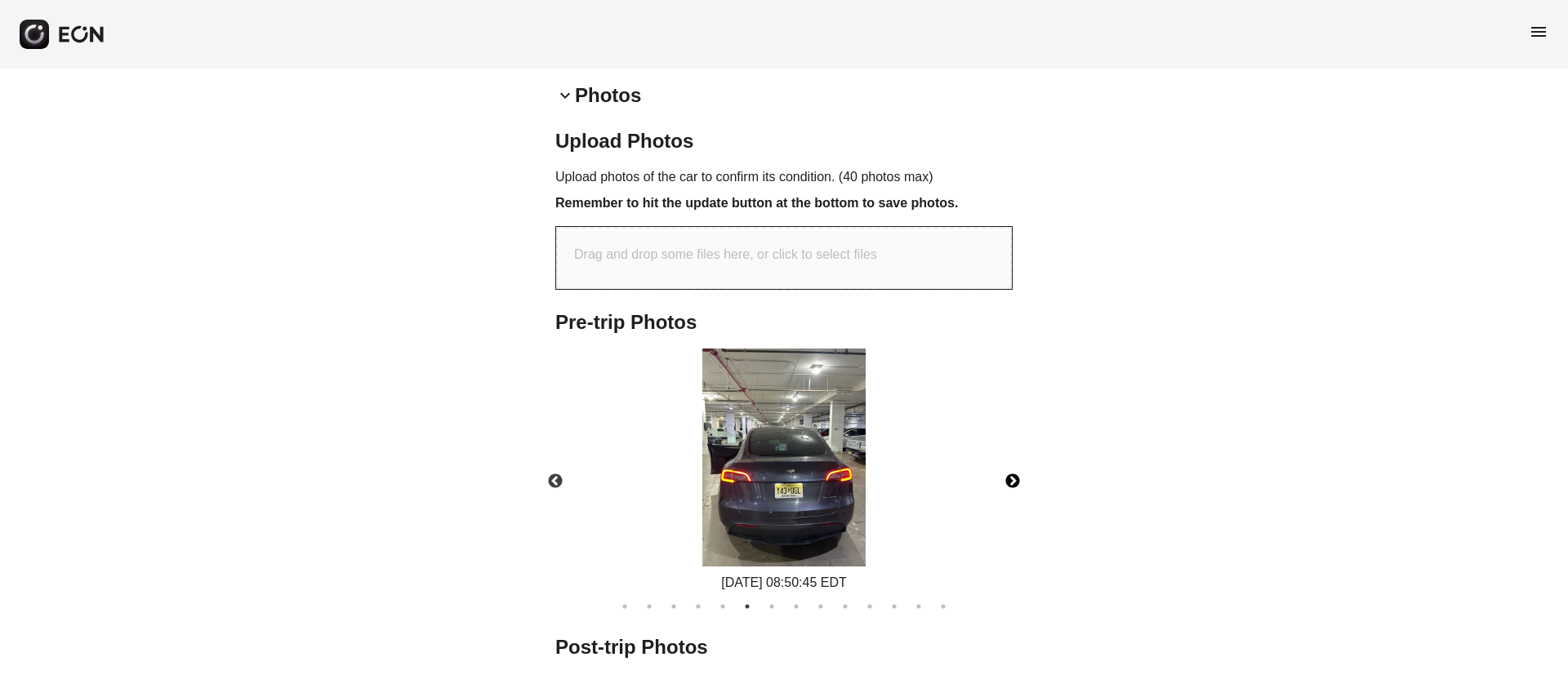
click at [1009, 478] on button "Next" at bounding box center [1013, 482] width 57 height 57
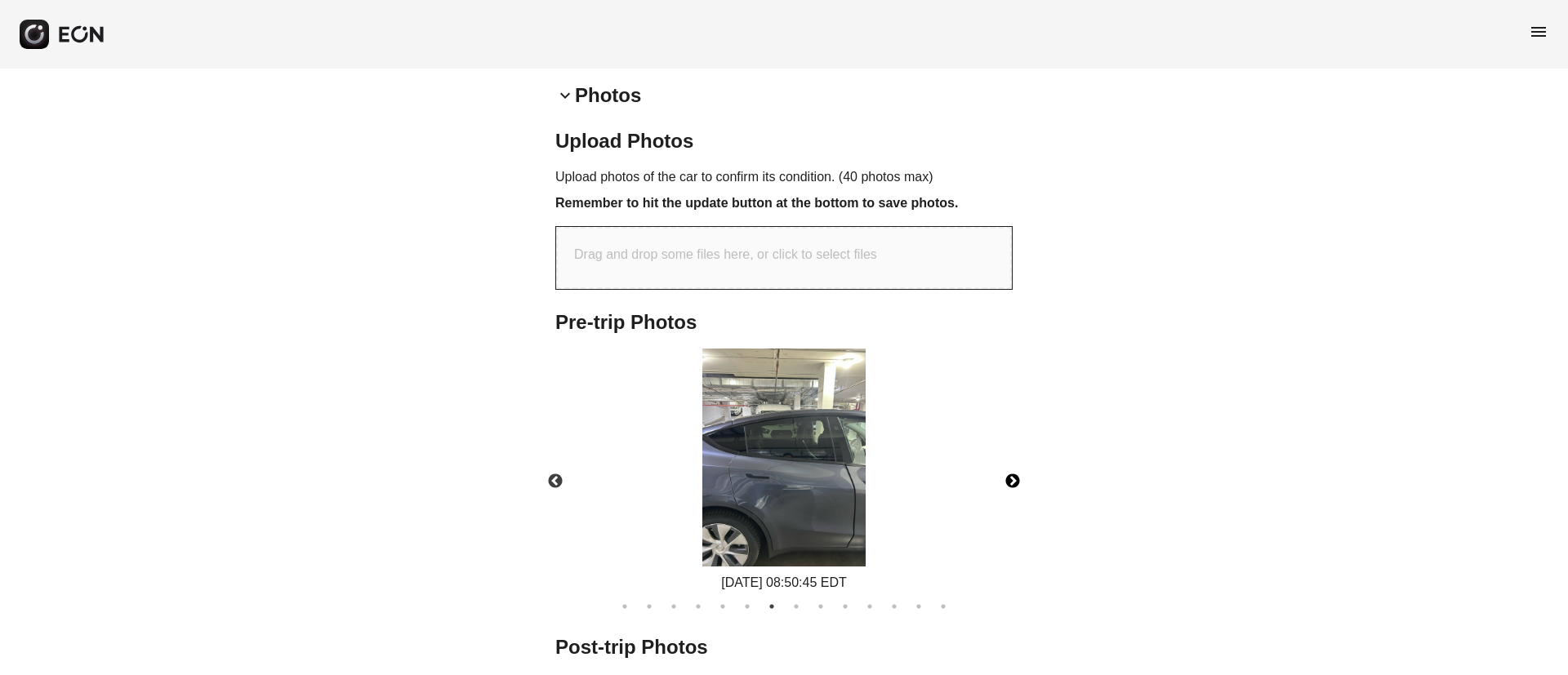
click at [1009, 478] on button "Next" at bounding box center [1013, 482] width 57 height 57
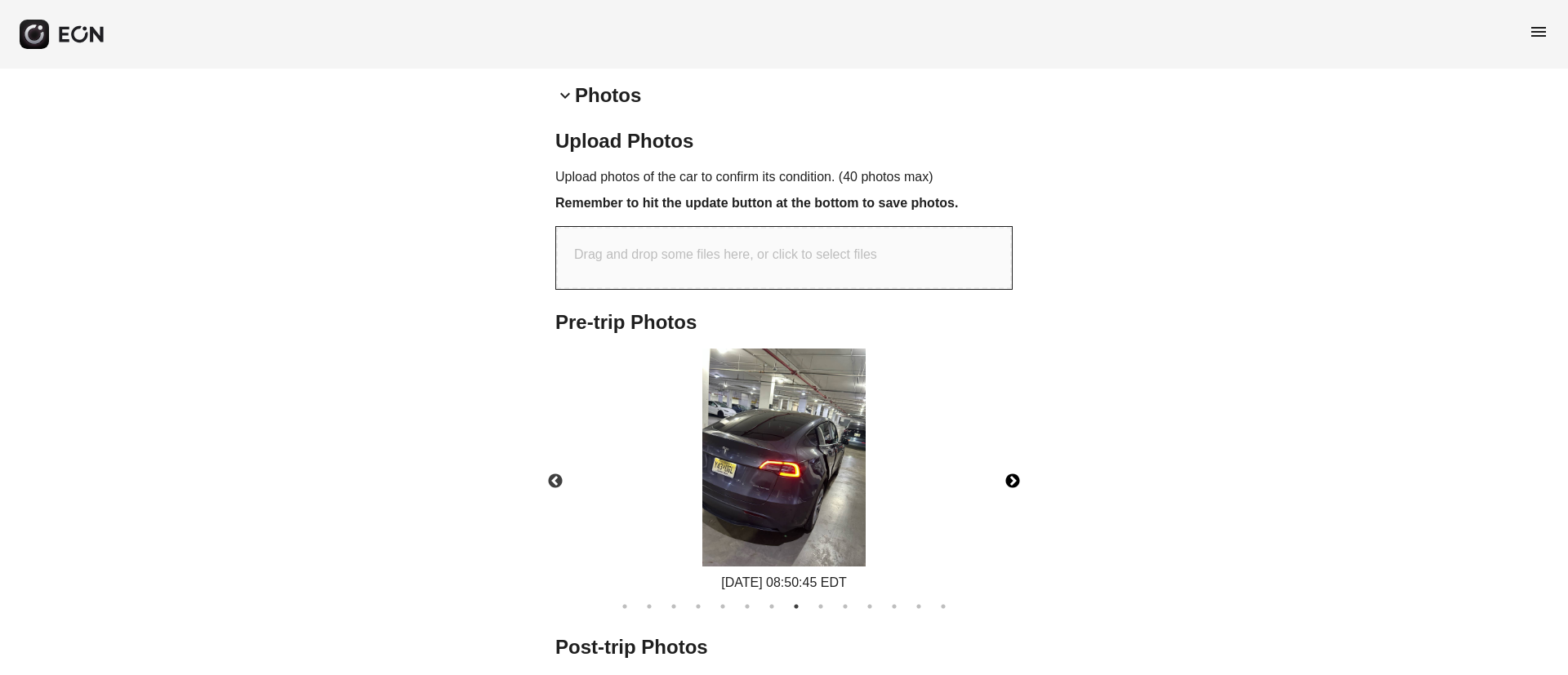
click at [1009, 478] on button "Next" at bounding box center [1013, 482] width 57 height 57
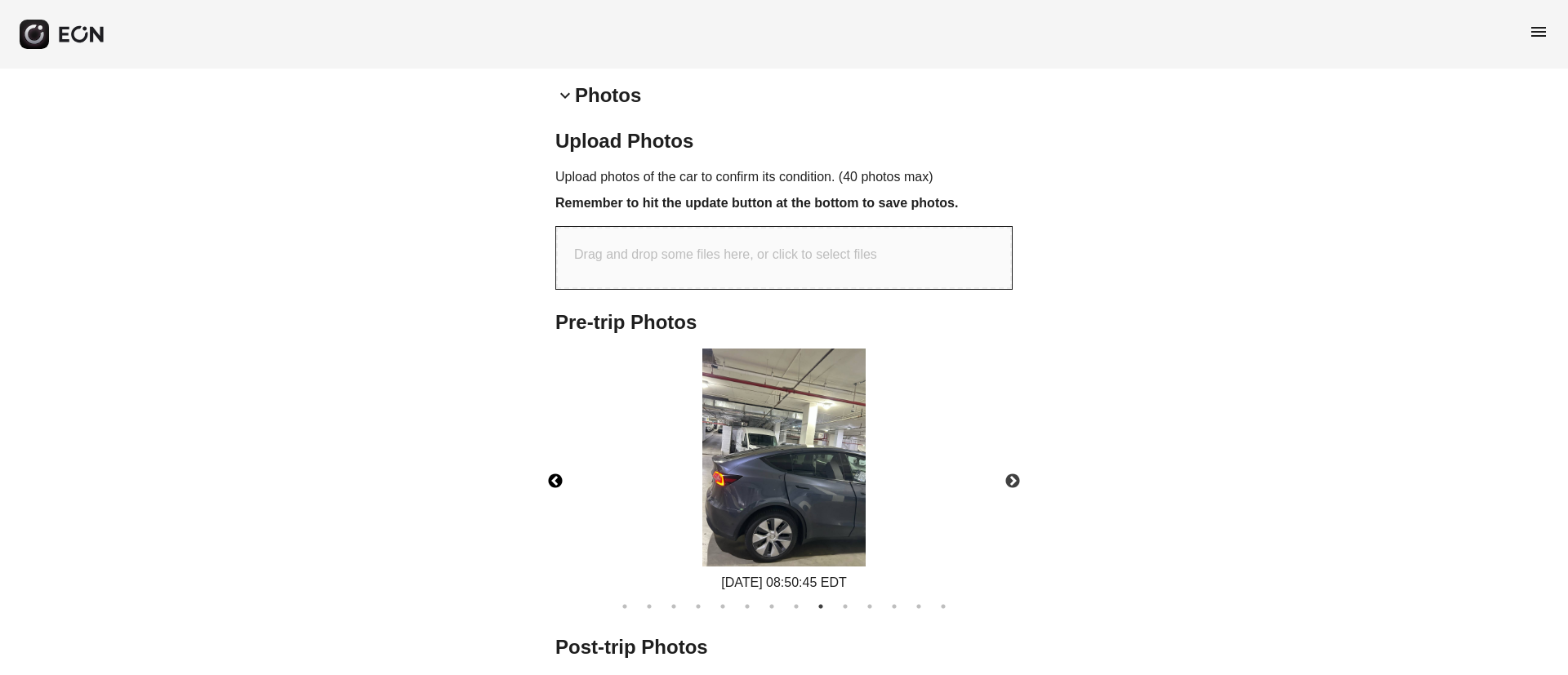
click at [560, 475] on button "Previous" at bounding box center [556, 482] width 57 height 57
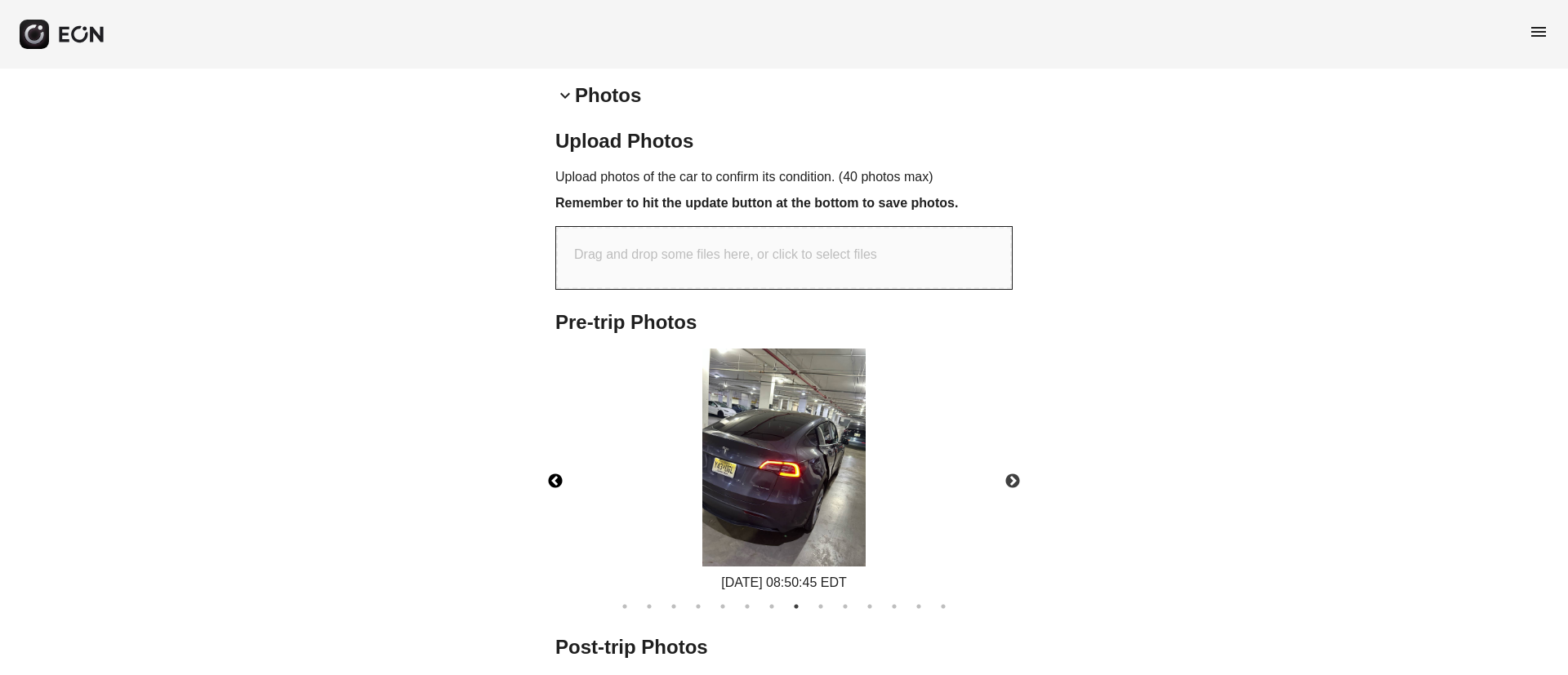
click at [823, 462] on img at bounding box center [784, 457] width 163 height 218
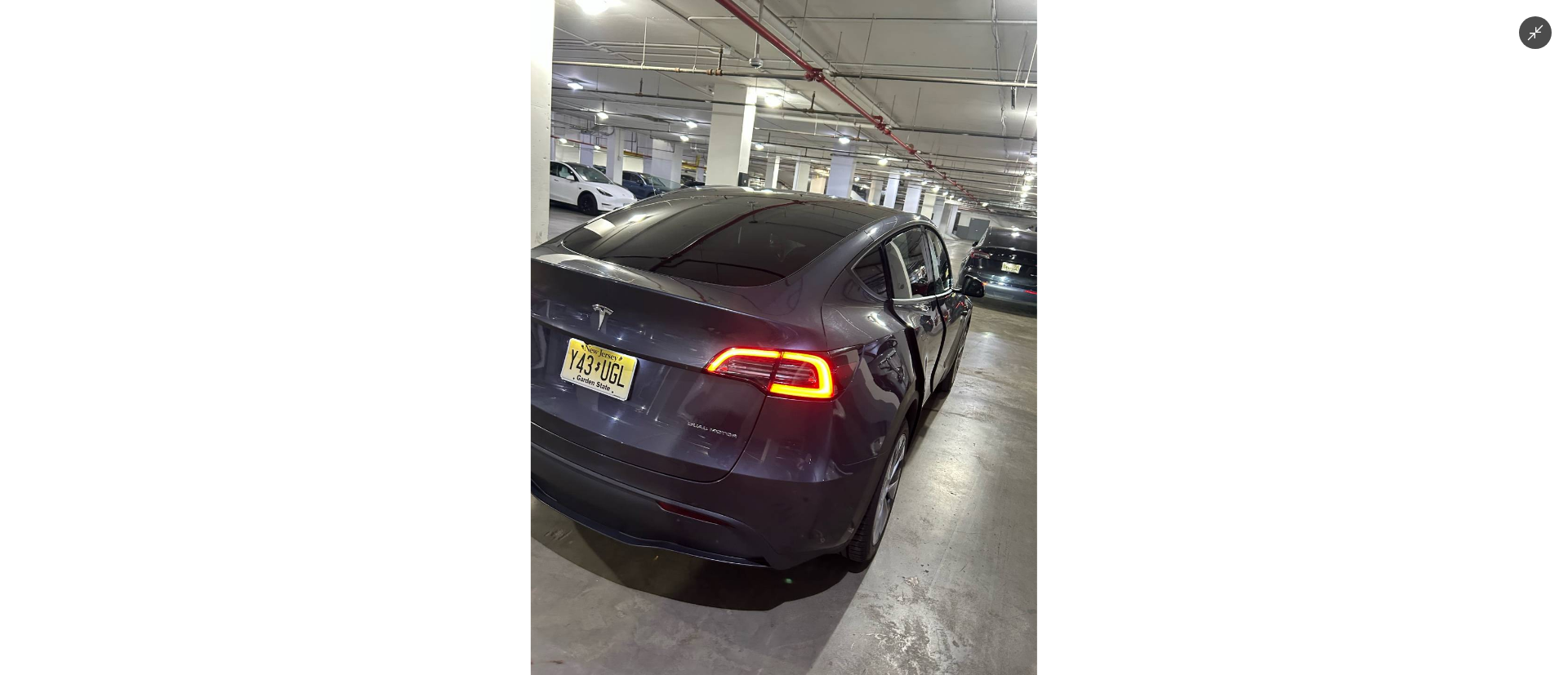
click at [898, 475] on img at bounding box center [784, 338] width 507 height 675
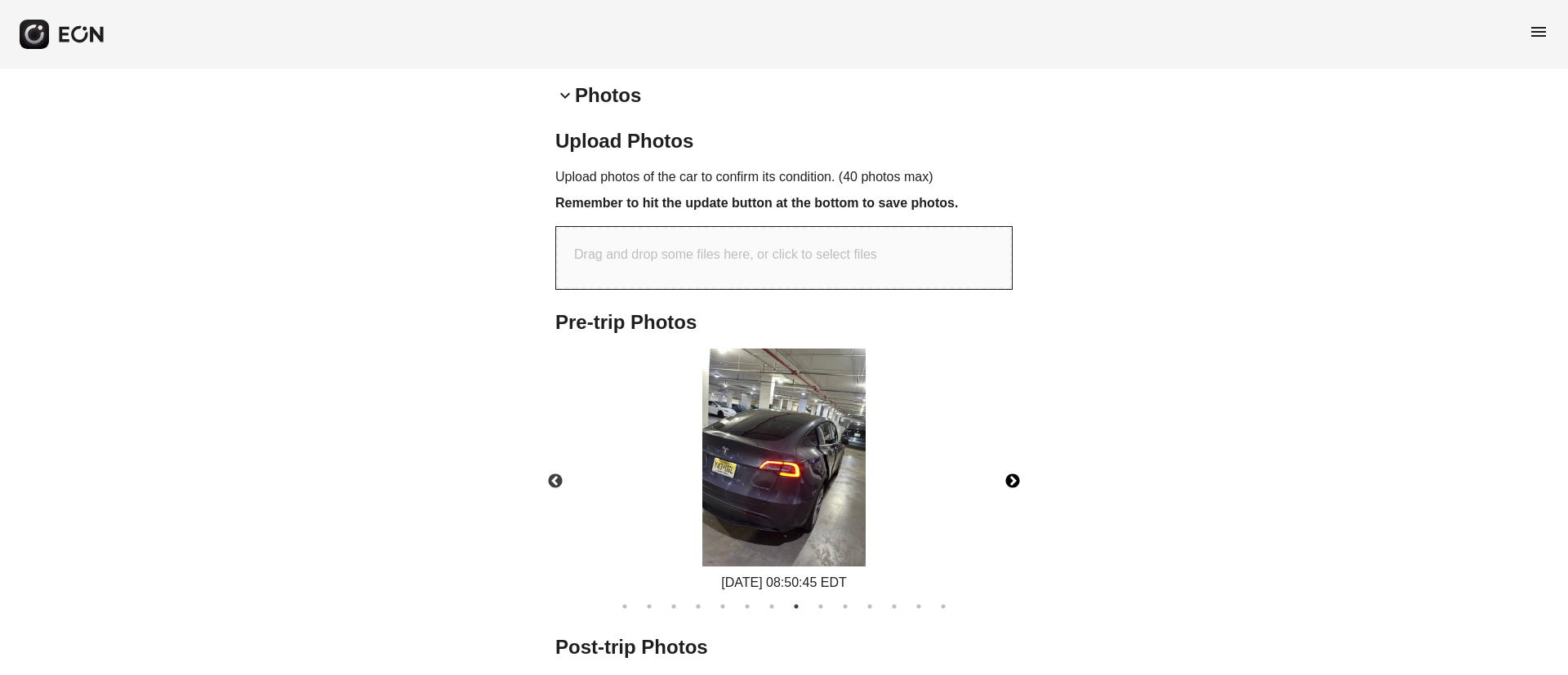
click at [1026, 483] on button "Next" at bounding box center [1013, 482] width 57 height 57
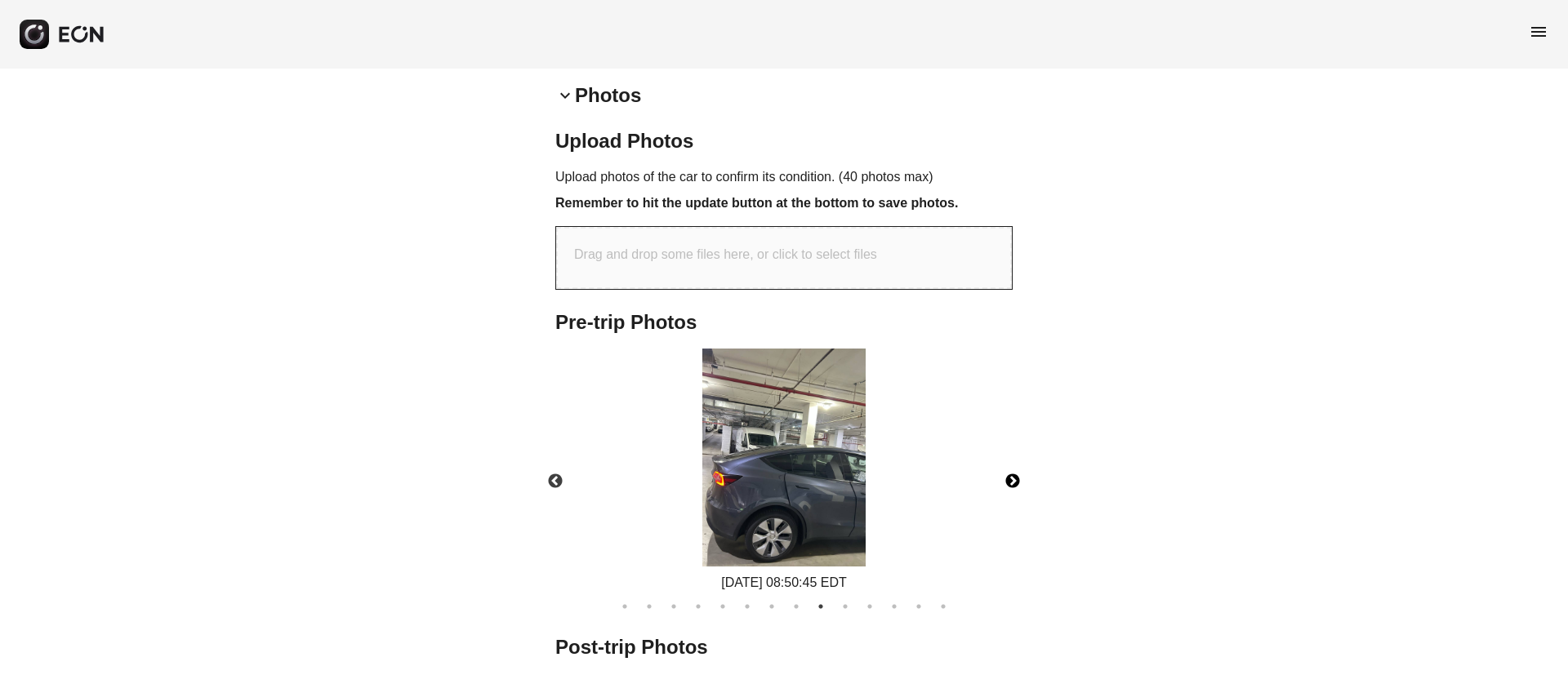
click at [1020, 486] on button "Next" at bounding box center [1013, 482] width 57 height 57
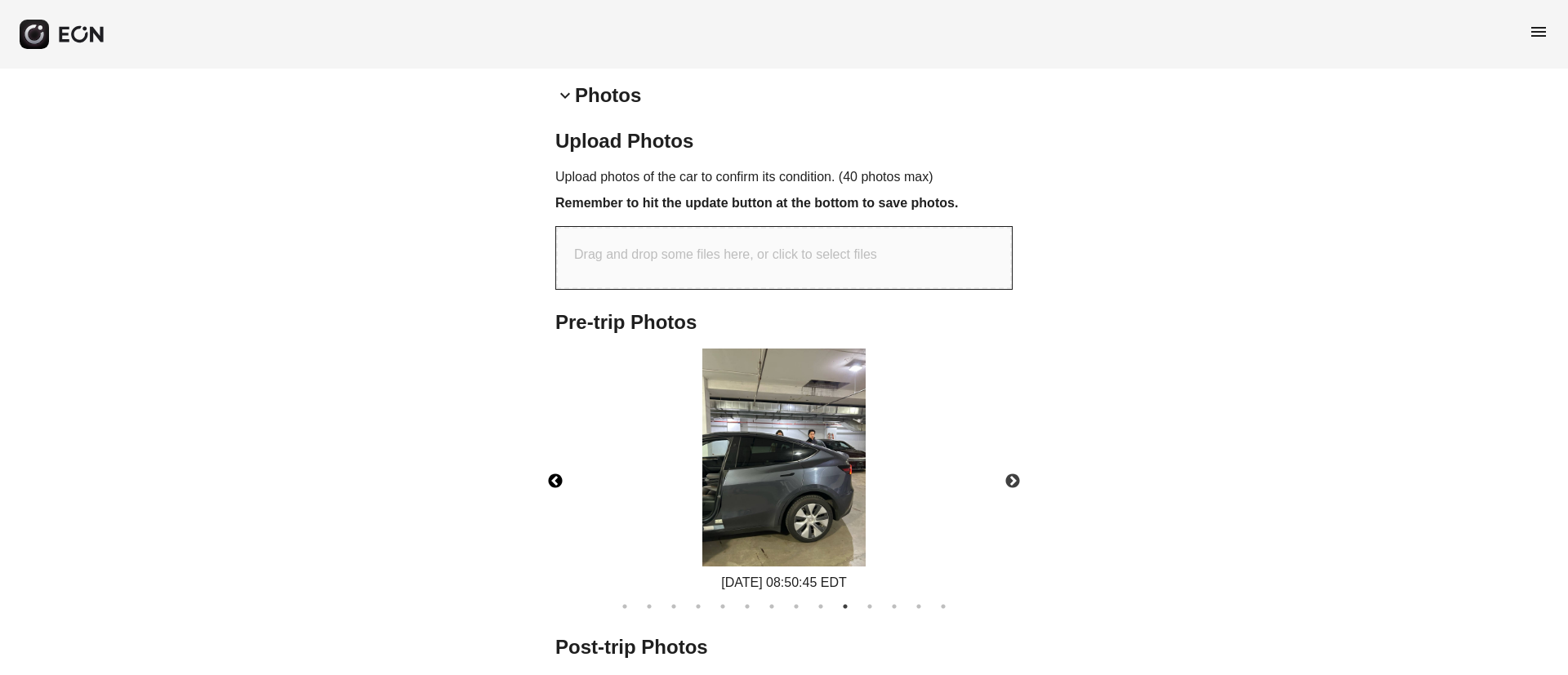
click at [556, 472] on button "Previous" at bounding box center [556, 482] width 57 height 57
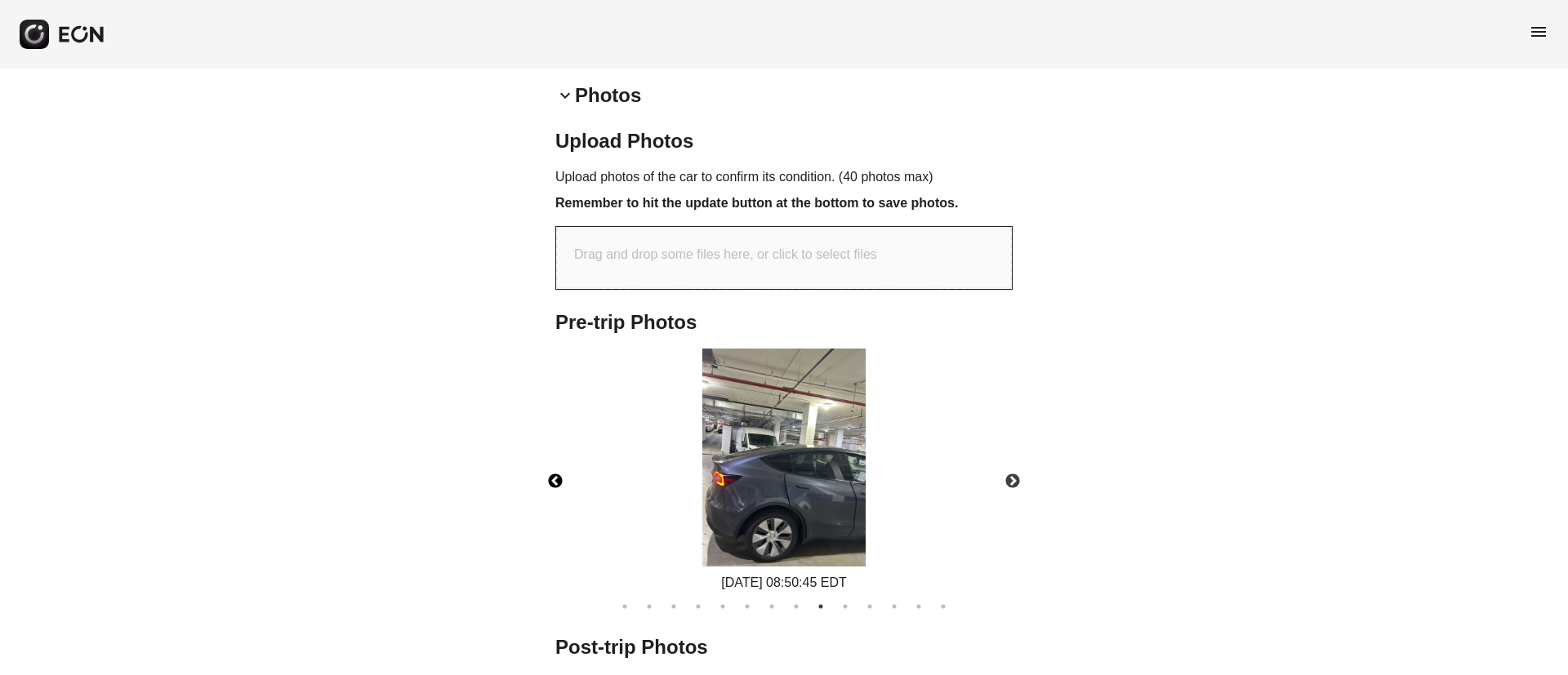
click at [808, 481] on img at bounding box center [784, 457] width 163 height 218
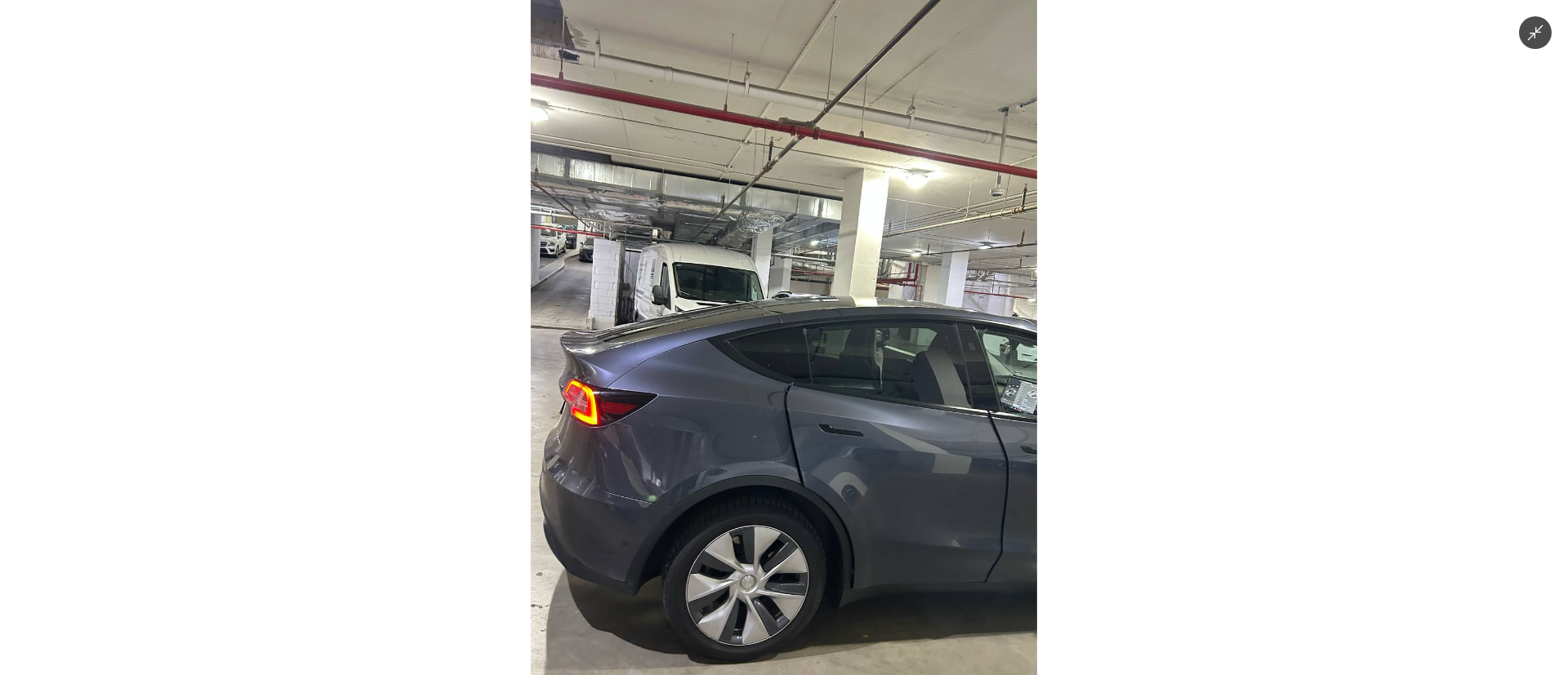
click at [808, 489] on img at bounding box center [784, 338] width 507 height 675
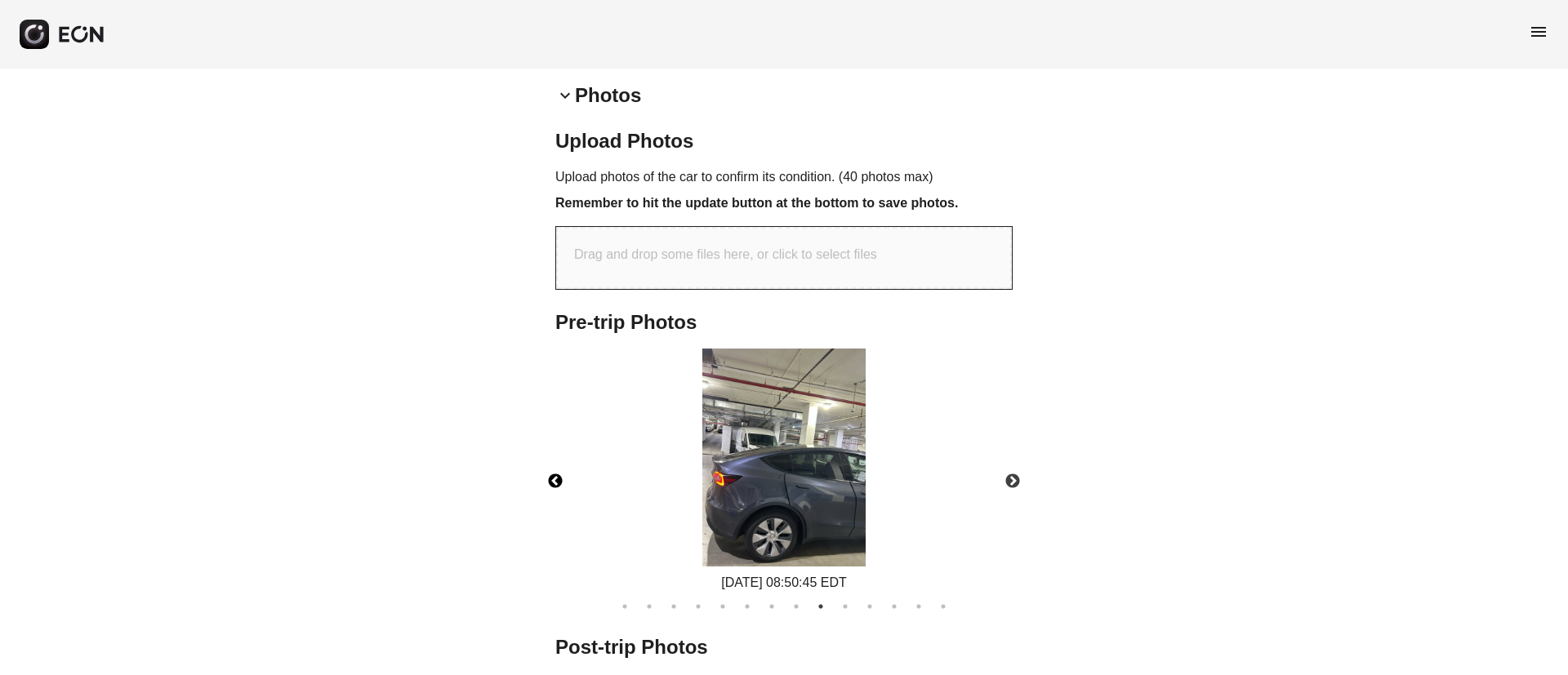
click at [808, 489] on img at bounding box center [784, 457] width 163 height 218
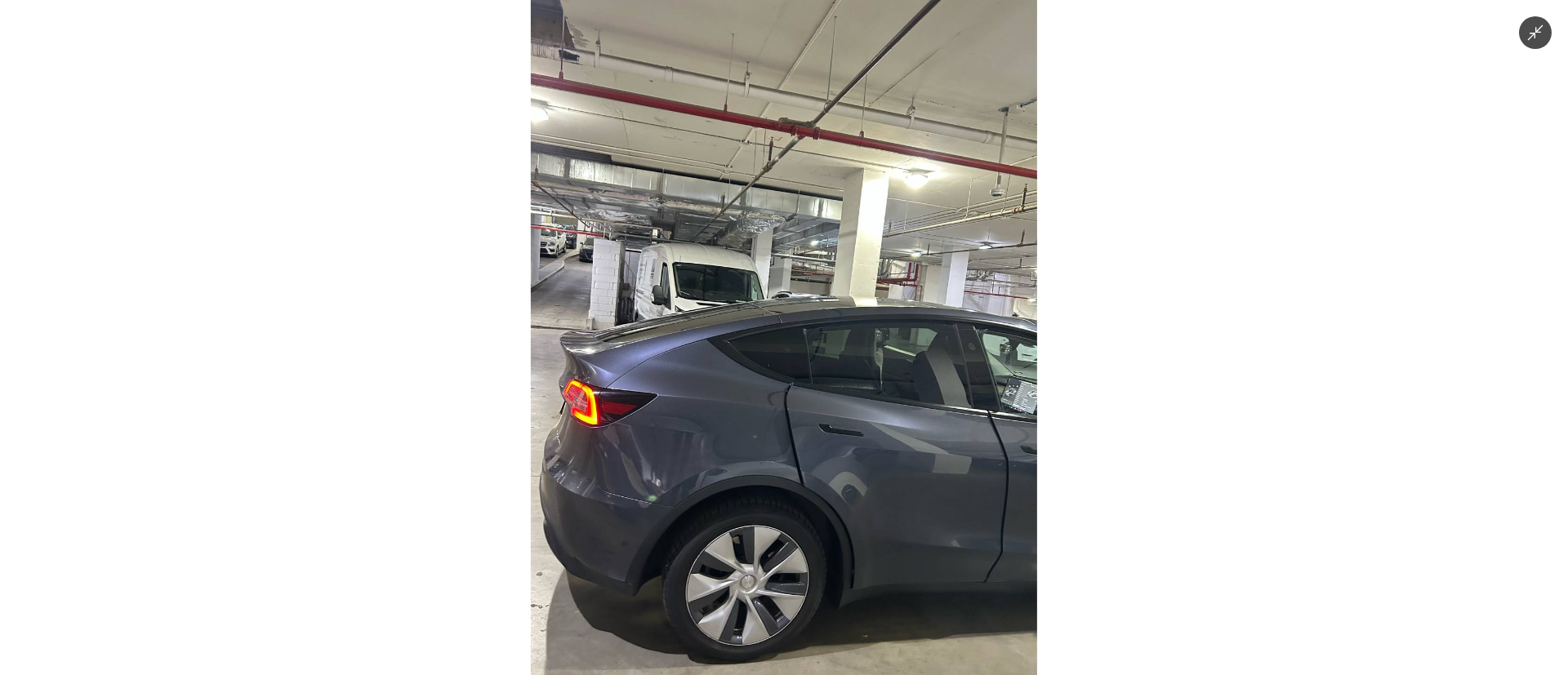
click at [808, 489] on img at bounding box center [784, 338] width 507 height 675
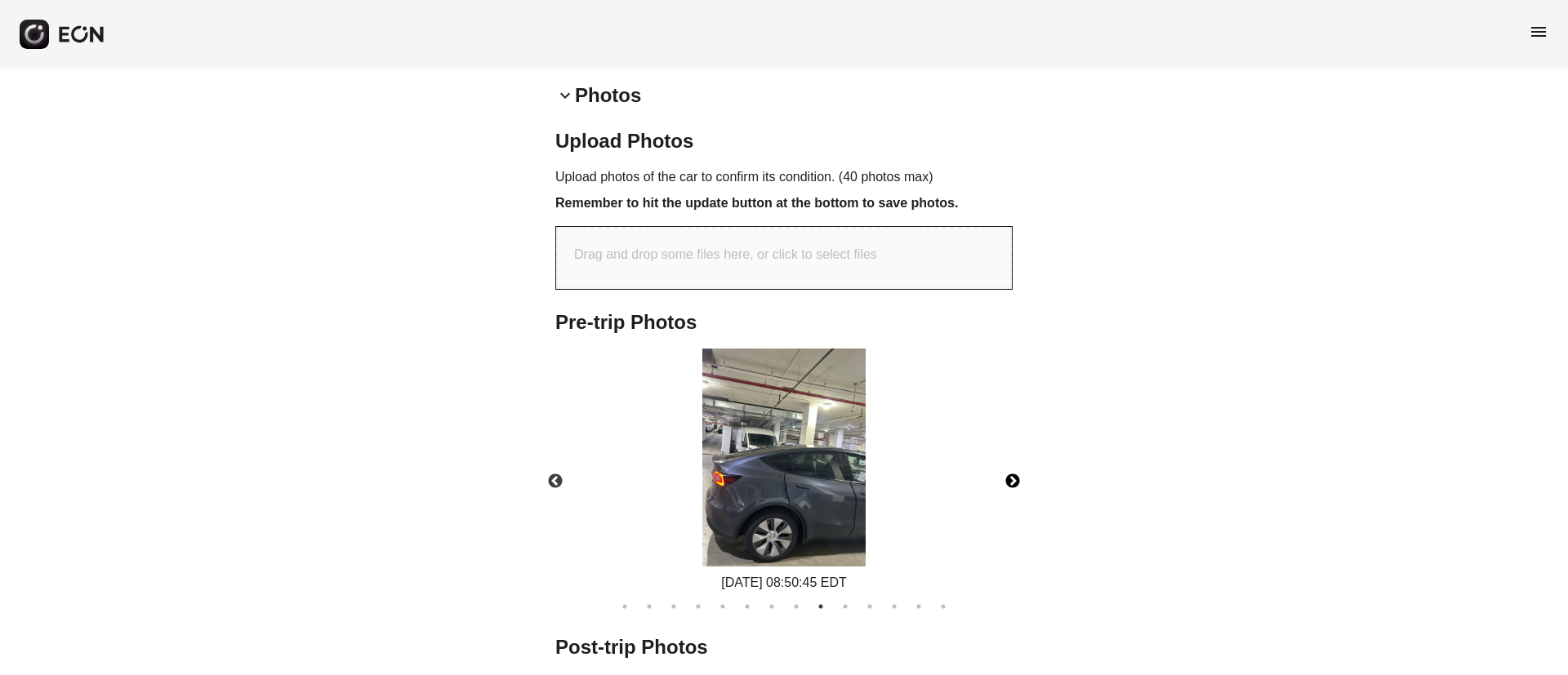
click at [1008, 482] on button "Next" at bounding box center [1013, 482] width 57 height 57
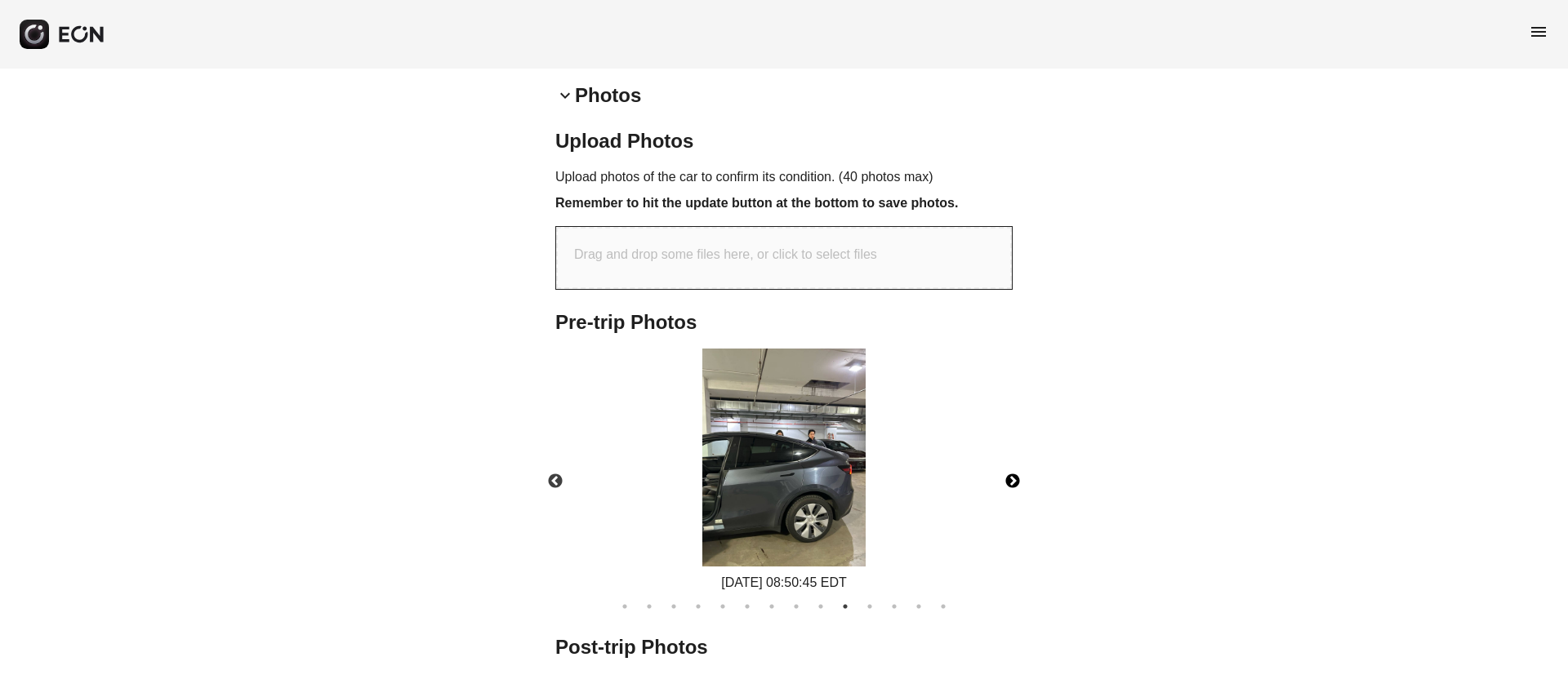
click at [840, 441] on img at bounding box center [784, 457] width 163 height 218
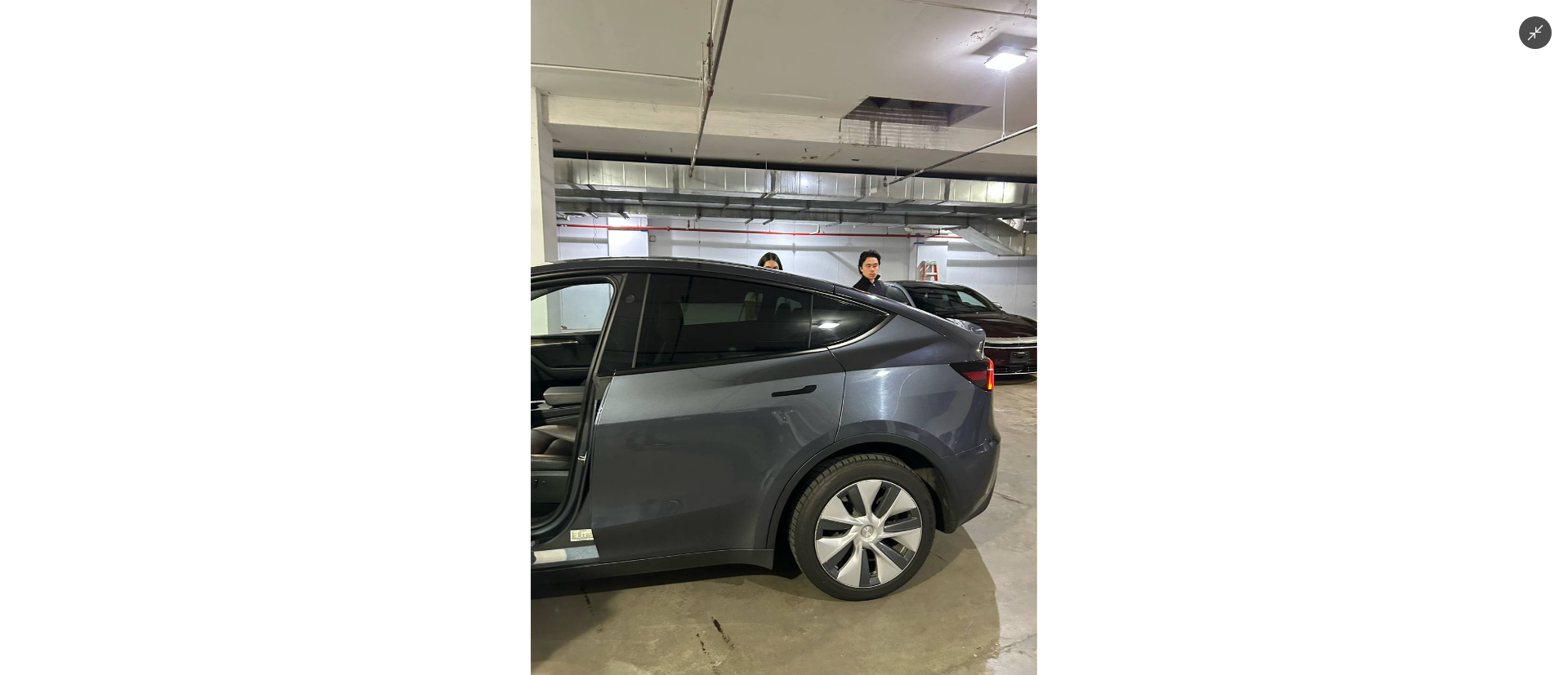
click at [840, 441] on img at bounding box center [784, 338] width 507 height 675
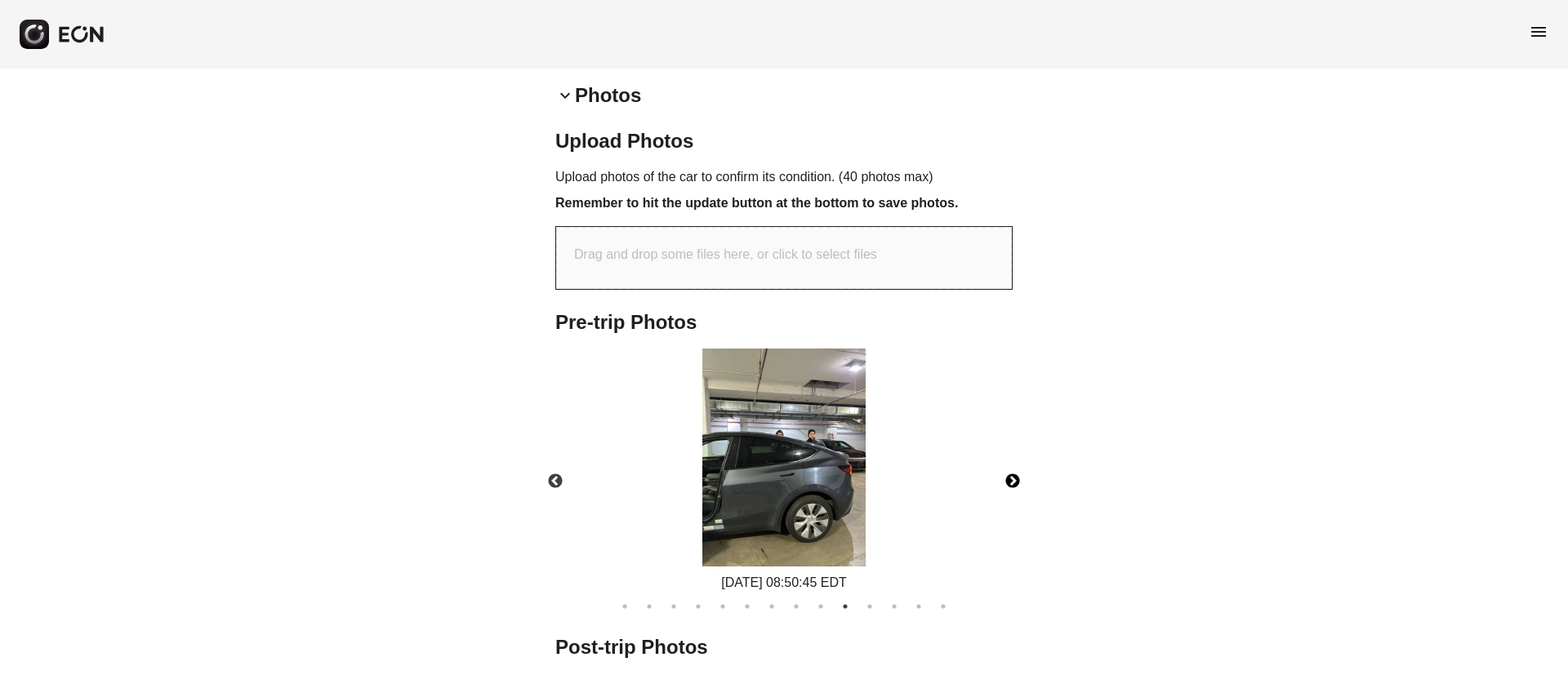
click at [1009, 492] on button "Next" at bounding box center [1013, 482] width 57 height 57
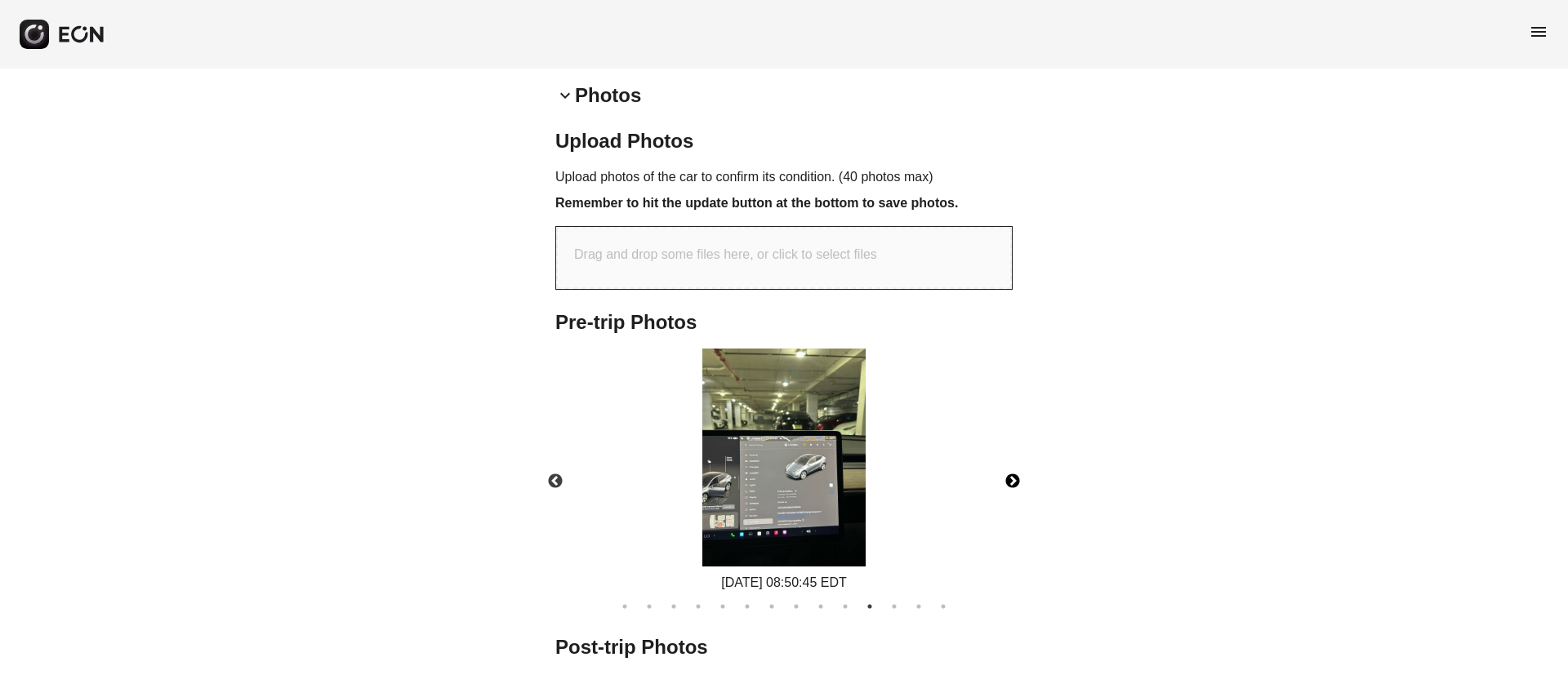
click at [1009, 492] on button "Next" at bounding box center [1013, 482] width 57 height 57
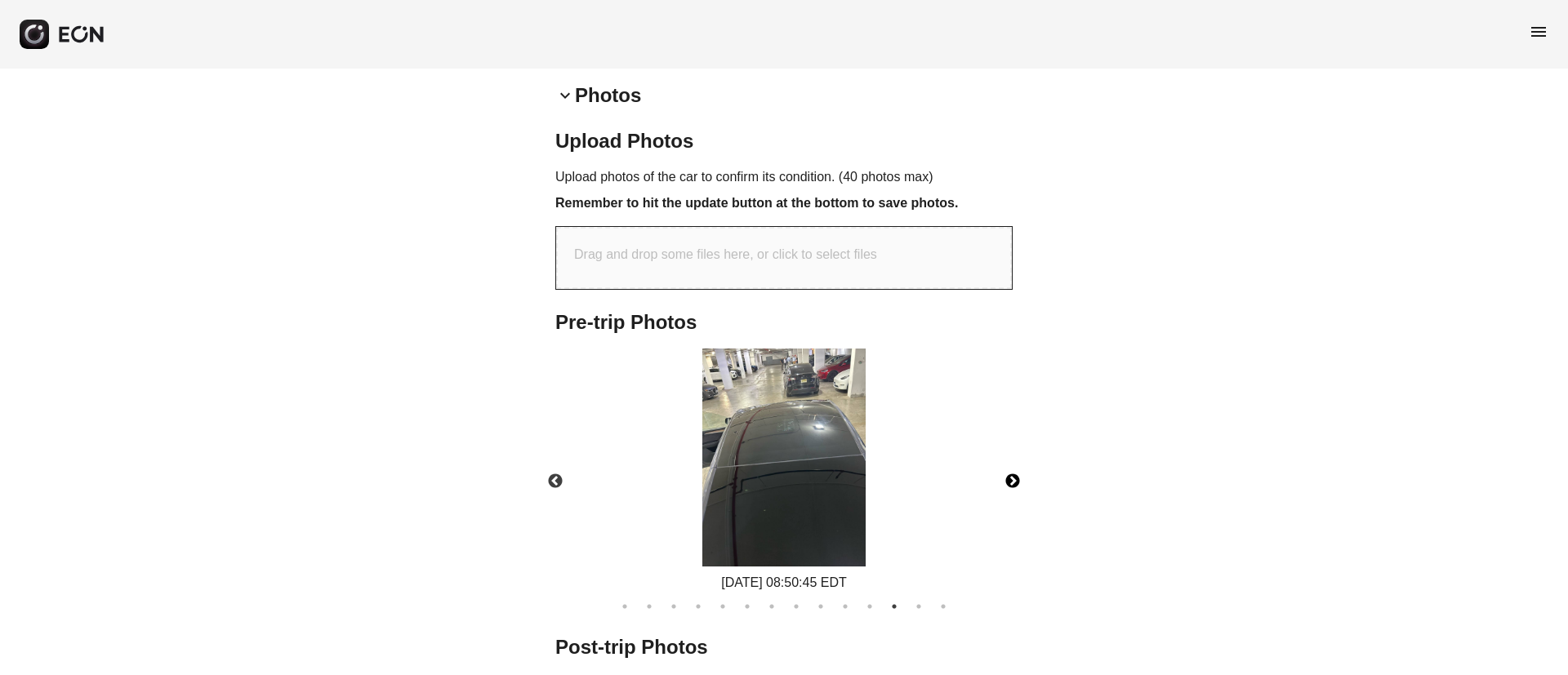
click at [1009, 492] on button "Next" at bounding box center [1013, 482] width 57 height 57
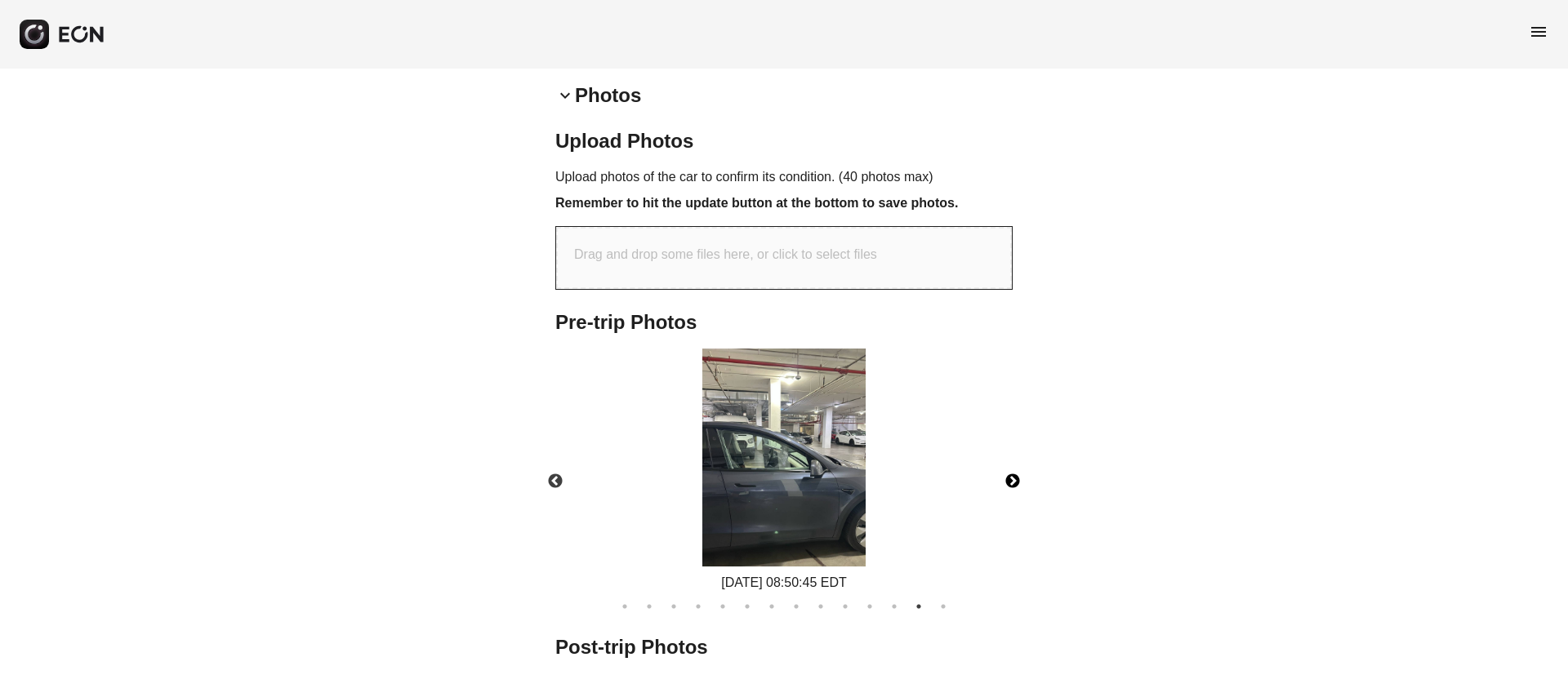
click at [1009, 492] on button "Next" at bounding box center [1013, 482] width 57 height 57
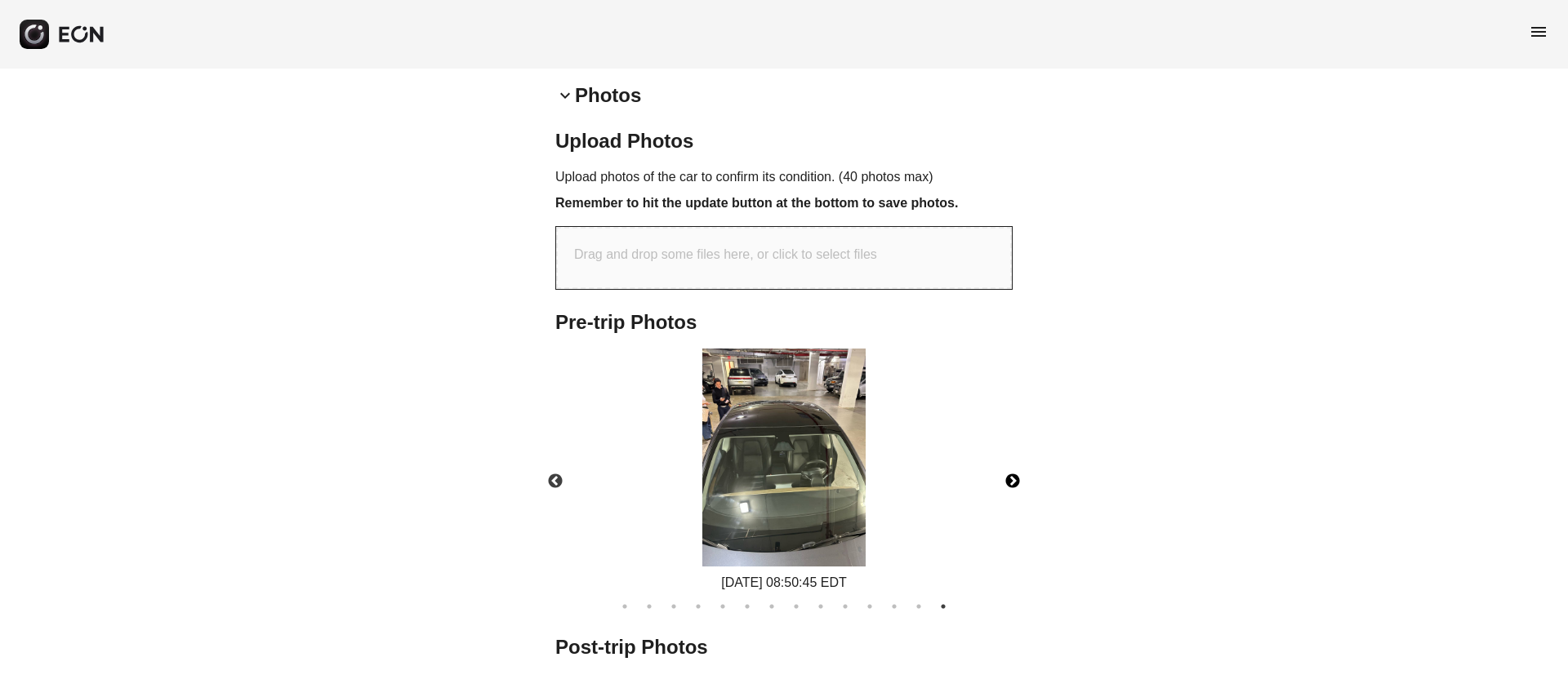
click at [807, 484] on img at bounding box center [784, 457] width 163 height 218
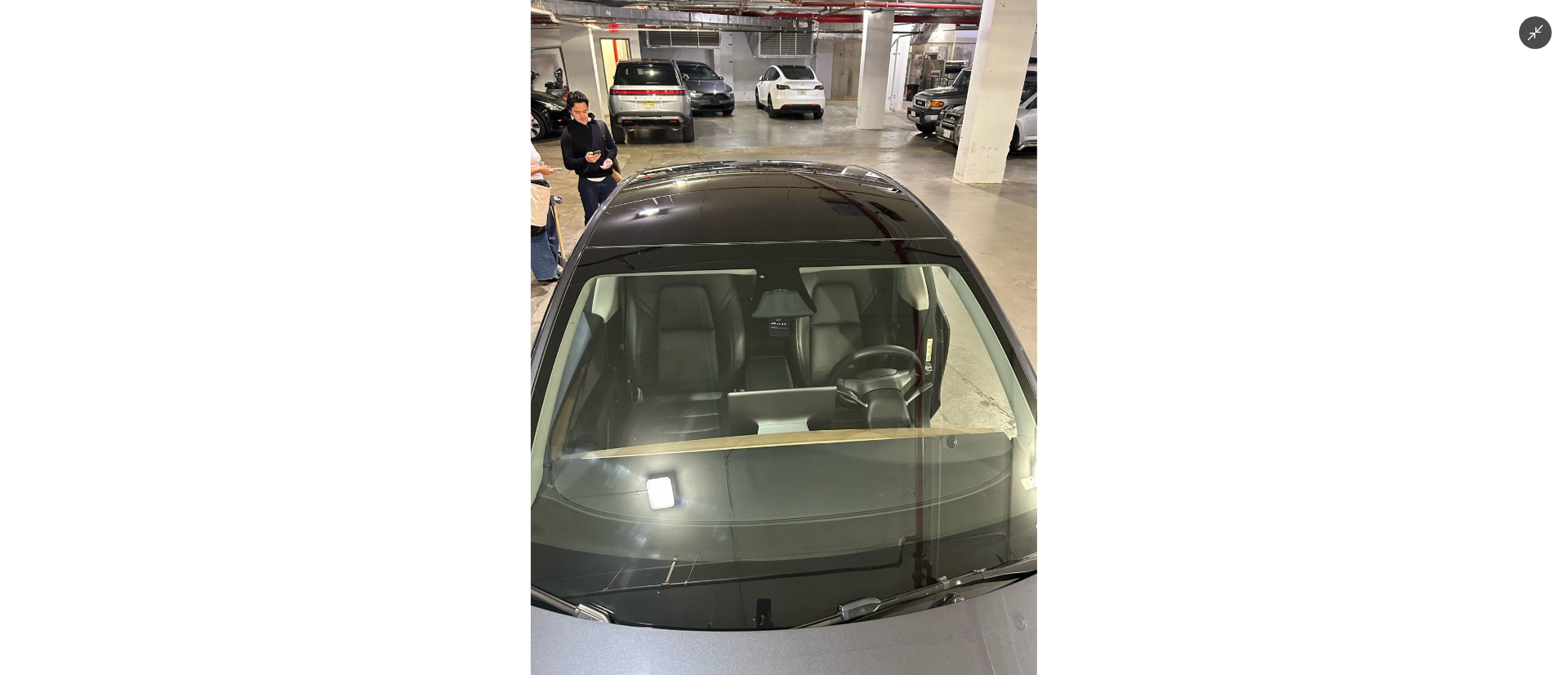
click at [807, 484] on img at bounding box center [784, 338] width 507 height 675
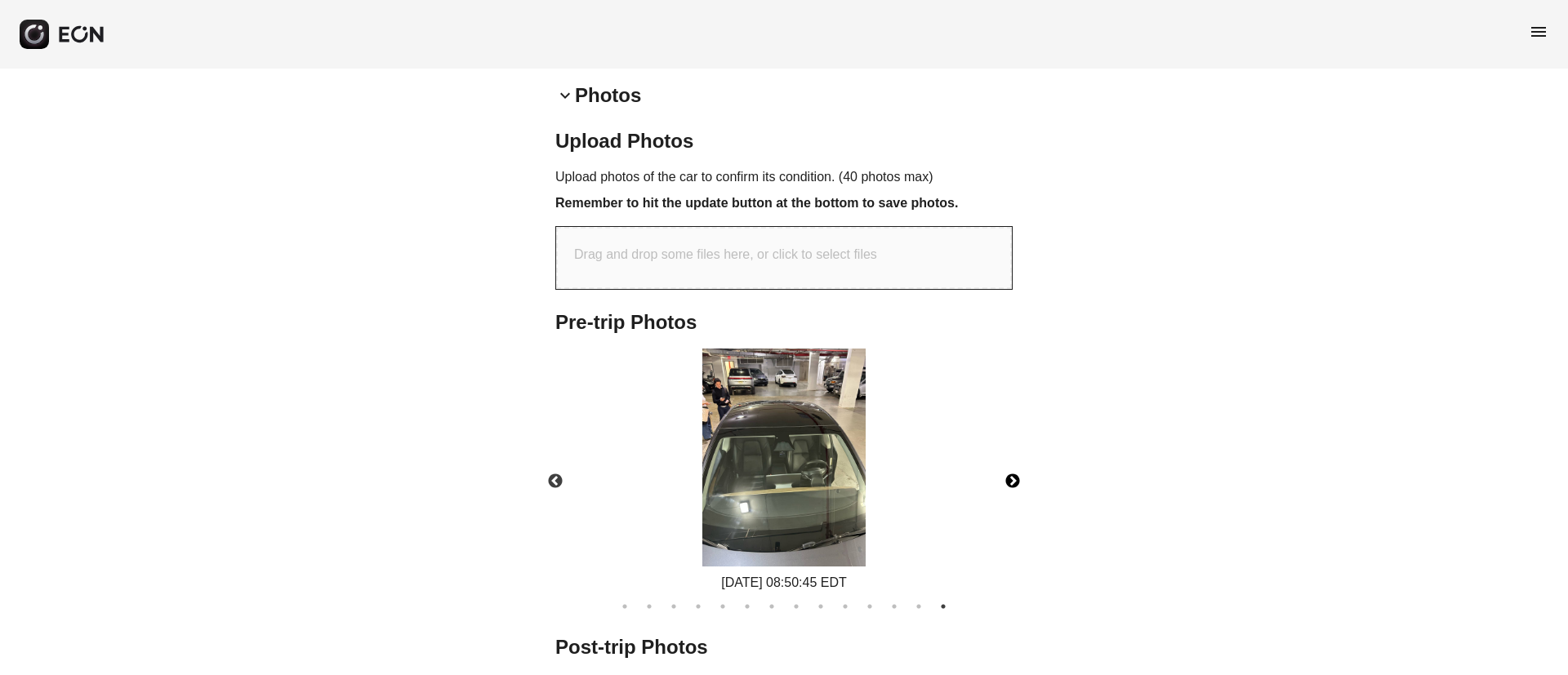
click at [807, 484] on img at bounding box center [784, 457] width 163 height 218
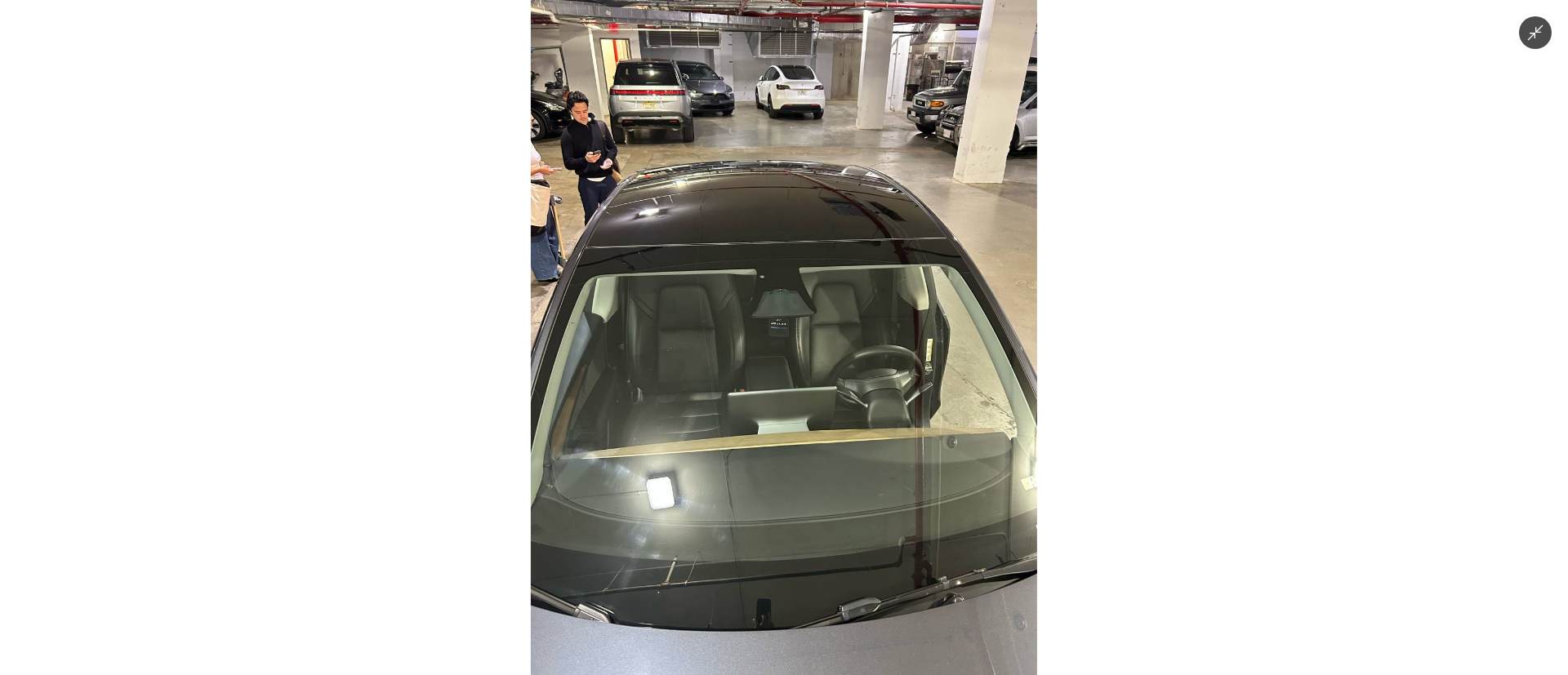
click at [807, 484] on img at bounding box center [784, 338] width 507 height 675
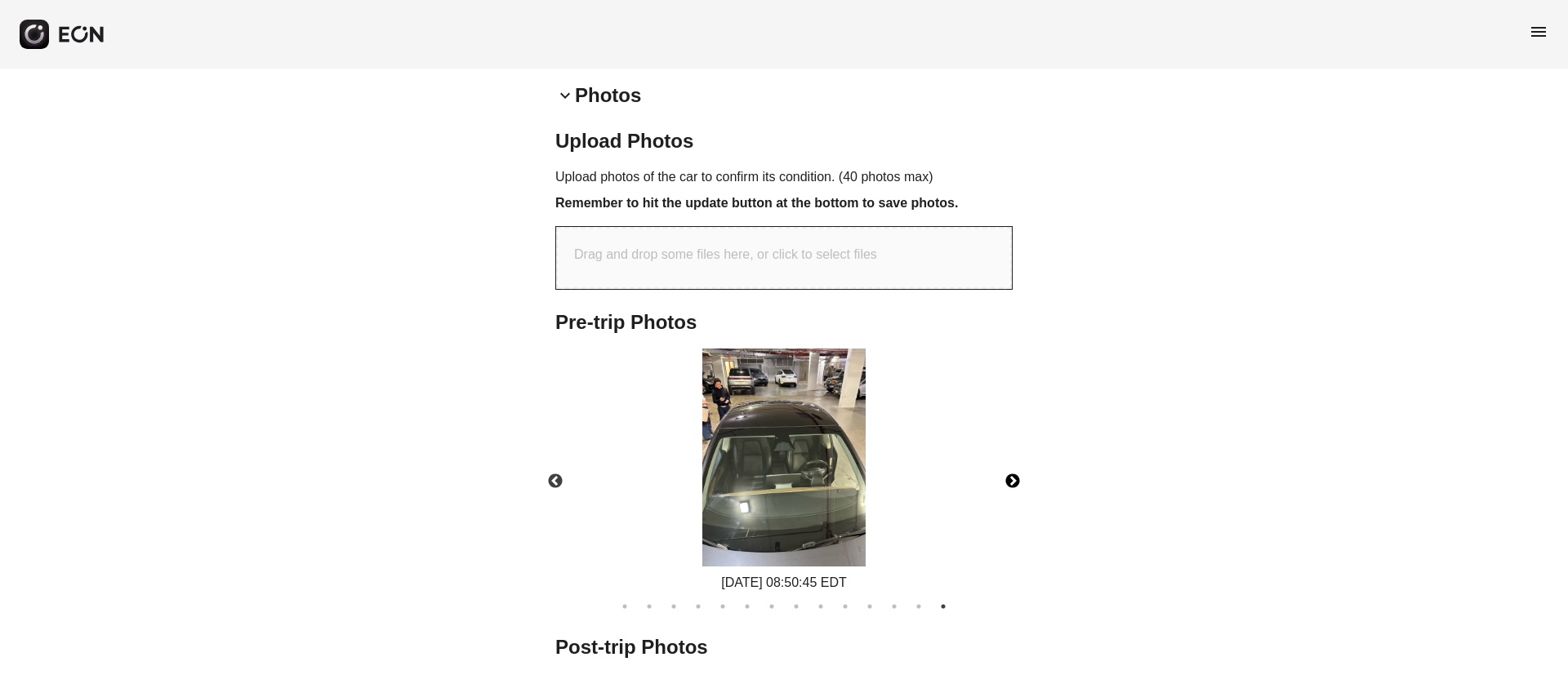
click at [1009, 487] on button "Next" at bounding box center [1013, 482] width 57 height 57
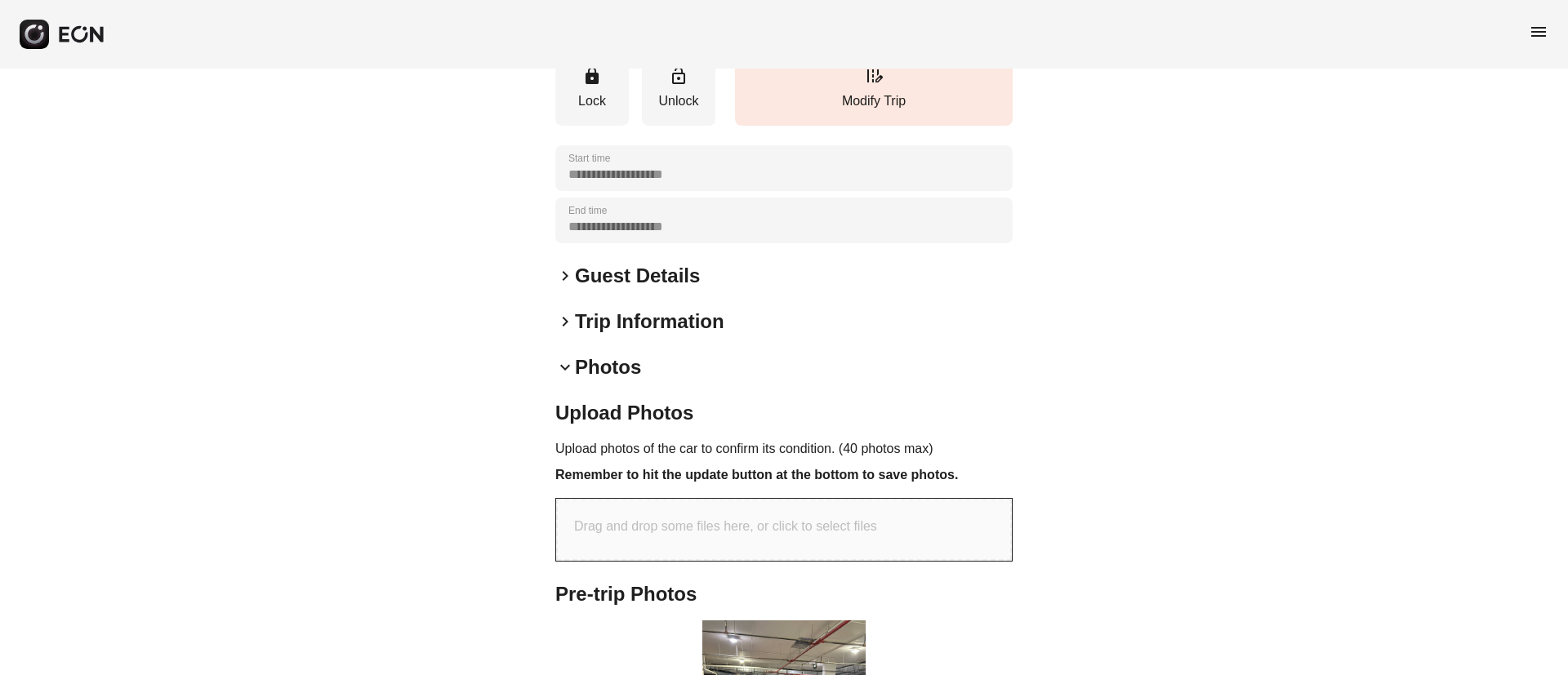
scroll to position [0, 0]
